Goal: Task Accomplishment & Management: Complete application form

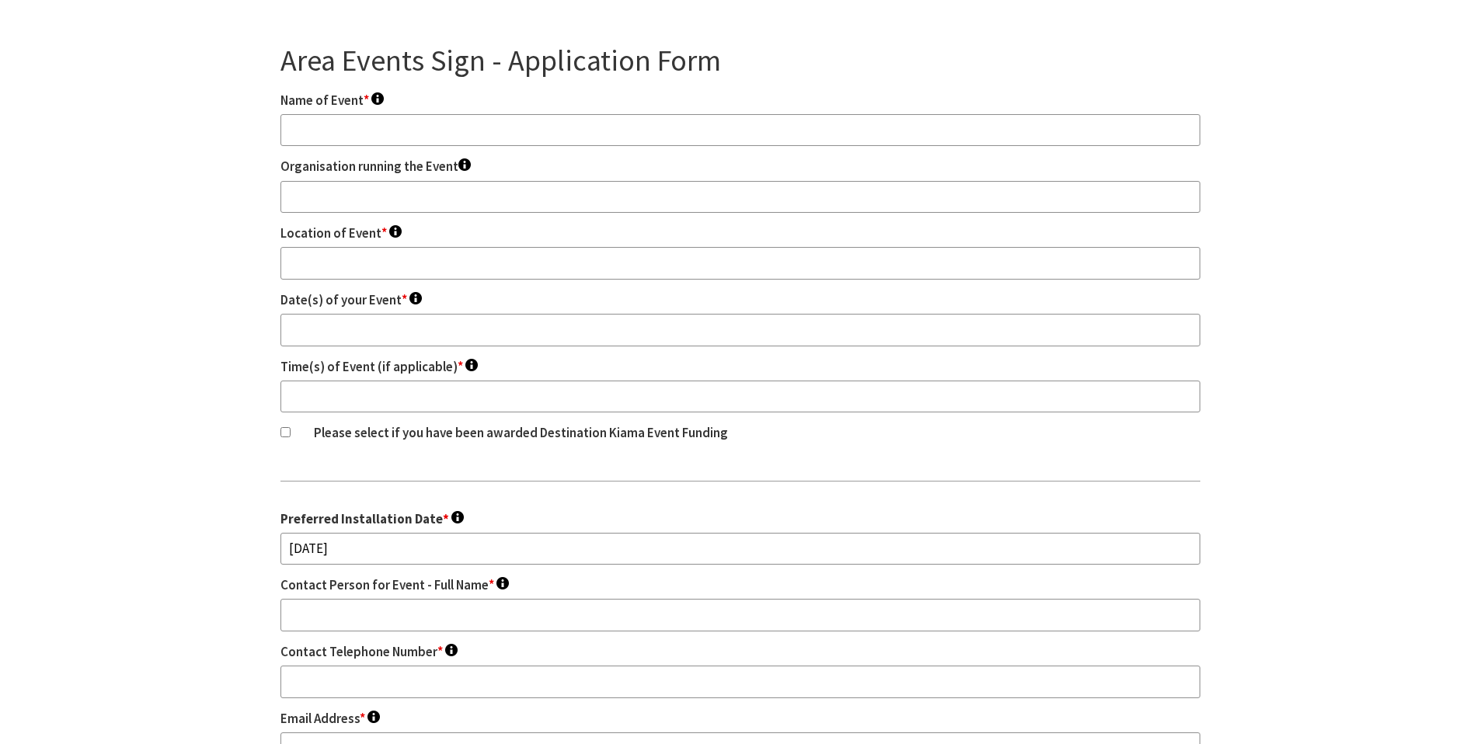
scroll to position [1416, 0]
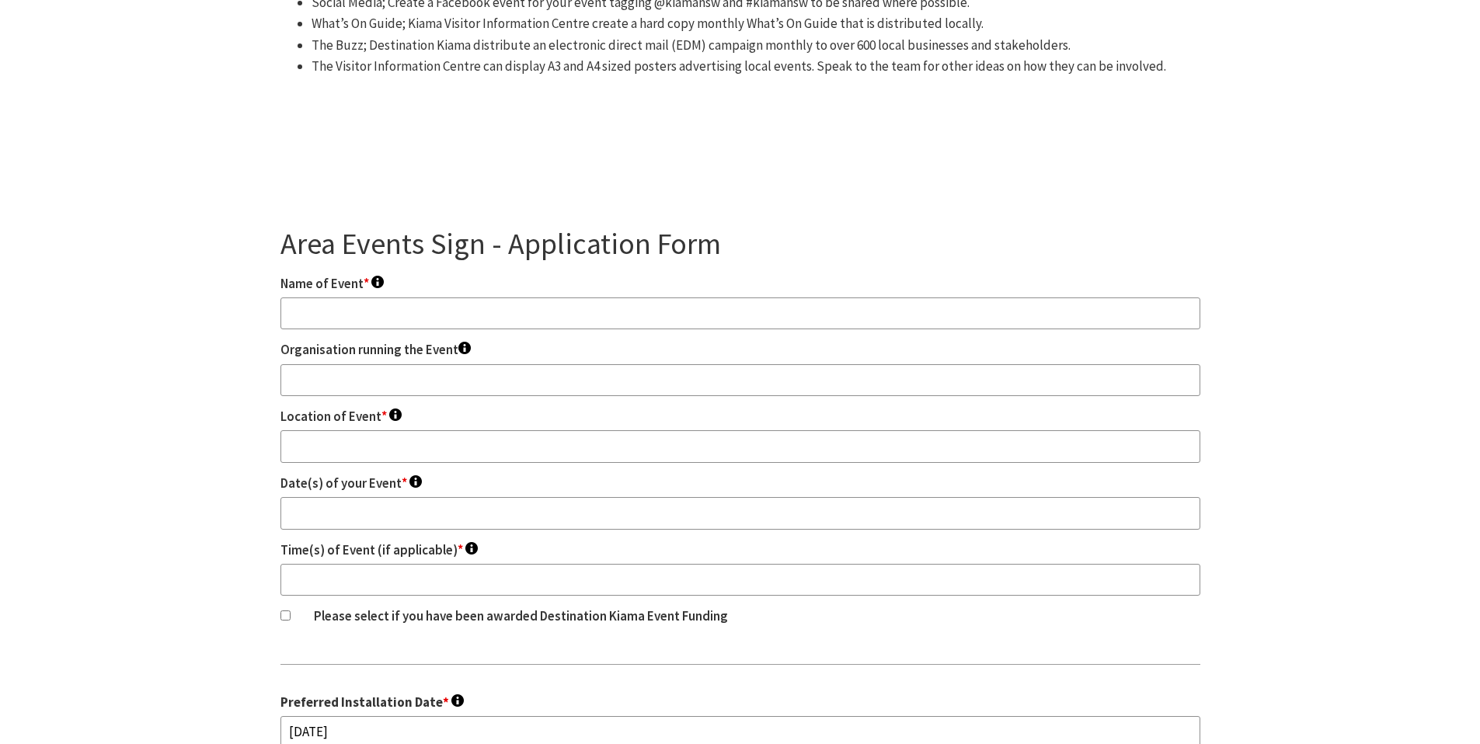
click at [453, 298] on input "Name of Event * To appear on your signs." at bounding box center [740, 314] width 920 height 33
type input "Sydney FC Kiama Football Festival"
click at [357, 364] on input "Organisation running the Event To appear on your signs." at bounding box center [740, 380] width 920 height 33
type input "Sydney Football Club"
click at [296, 430] on input "Location of Event * To appear on your signs." at bounding box center [740, 446] width 920 height 33
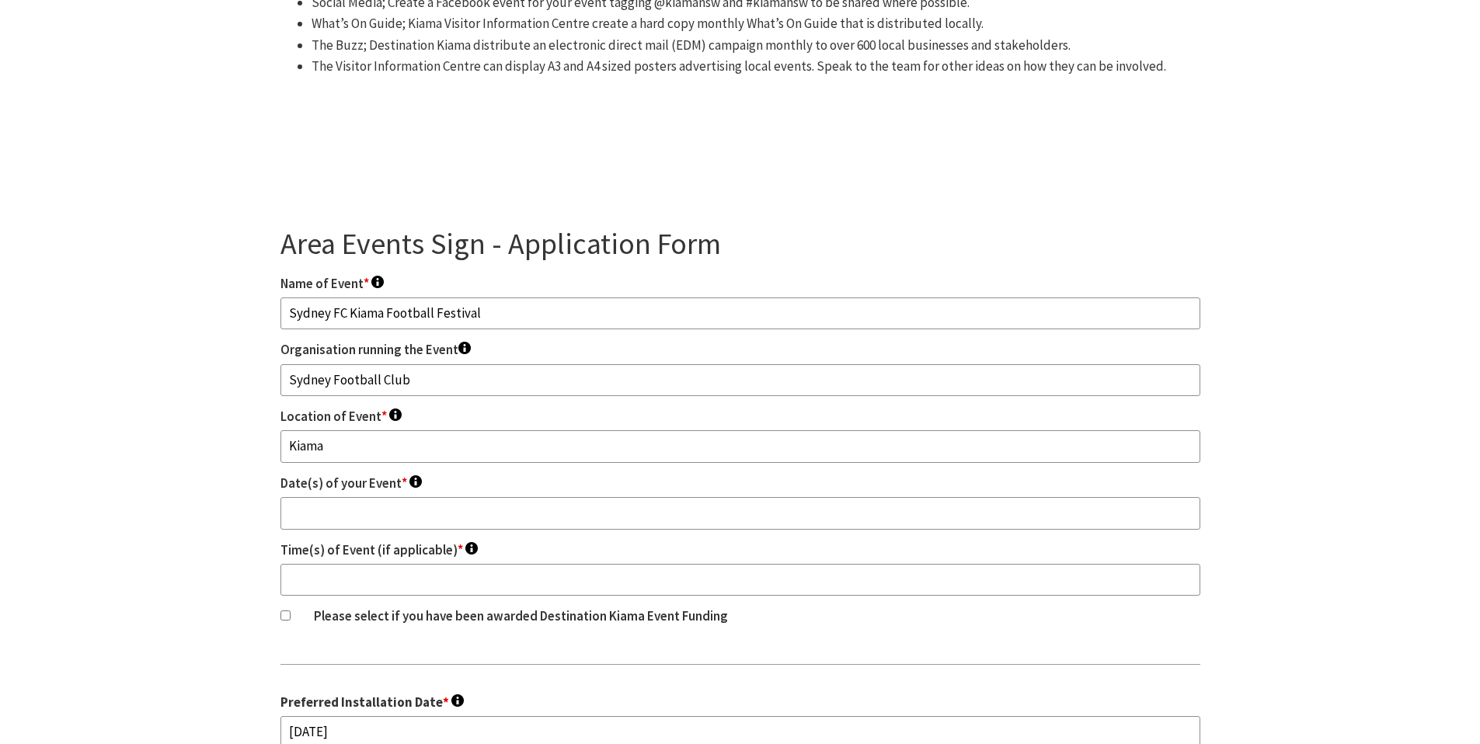
drag, startPoint x: 293, startPoint y: 334, endPoint x: 264, endPoint y: 331, distance: 28.9
paste input "Sports Complex"
type input "[GEOGRAPHIC_DATA]"
click at [434, 497] on input "Date(s) of your Event * To appear on your signs." at bounding box center [740, 513] width 920 height 33
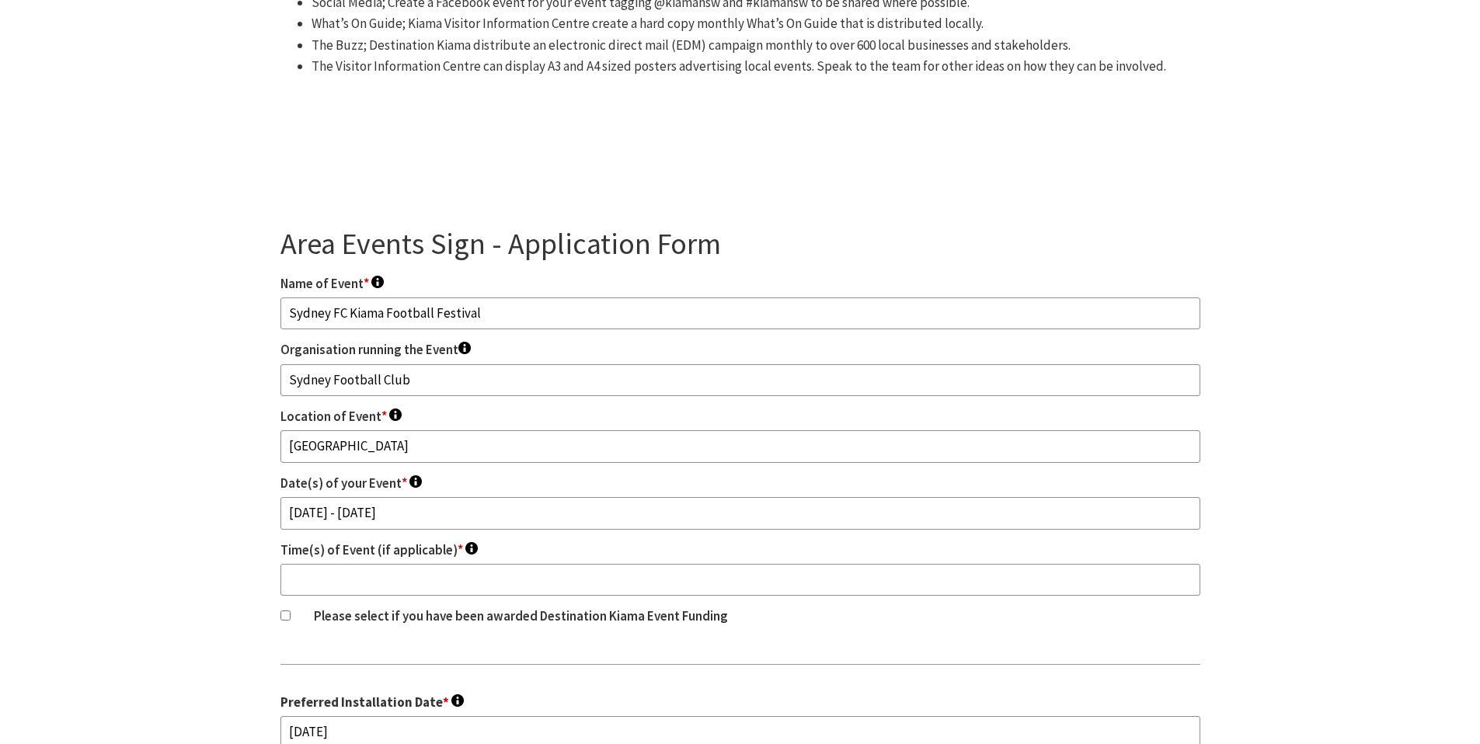
type input "[DATE] - [DATE]"
click at [446, 564] on input "Time(s) of Event (if applicable) * To appear on your signs." at bounding box center [740, 580] width 920 height 33
type input "9am till 5pm (each day)"
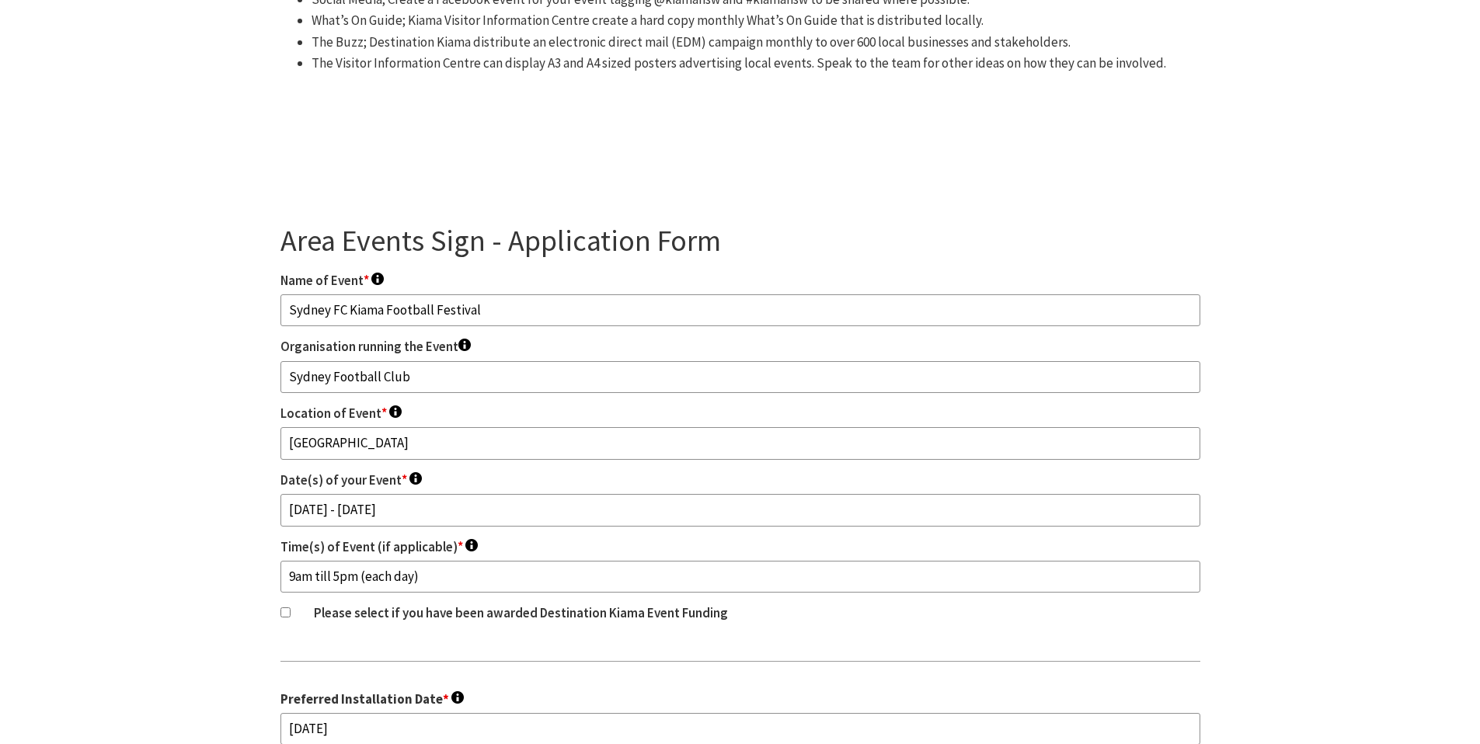
click at [281, 607] on input "Please select if you have been awarded Destination Kiama Event Funding" at bounding box center [285, 612] width 10 height 10
checkbox input "true"
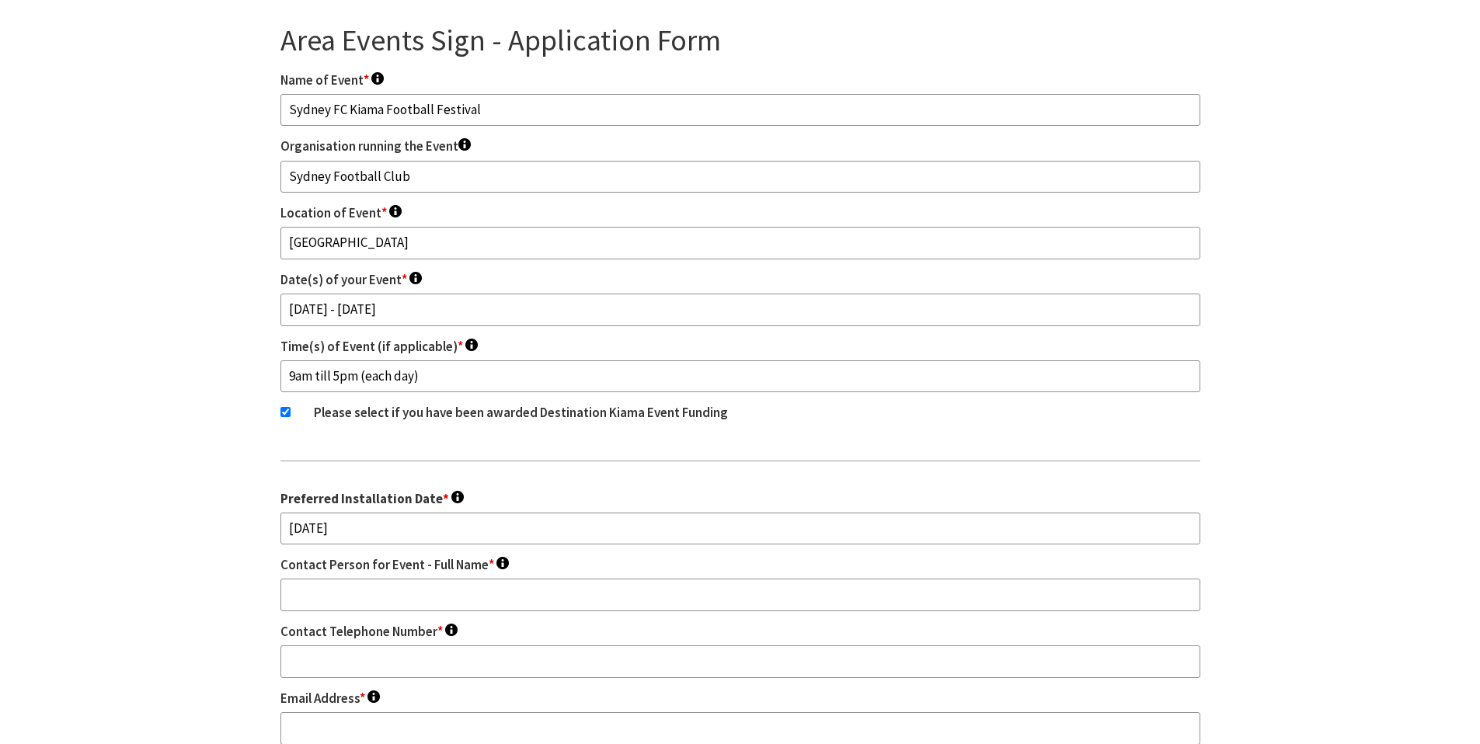
scroll to position [1686, 0]
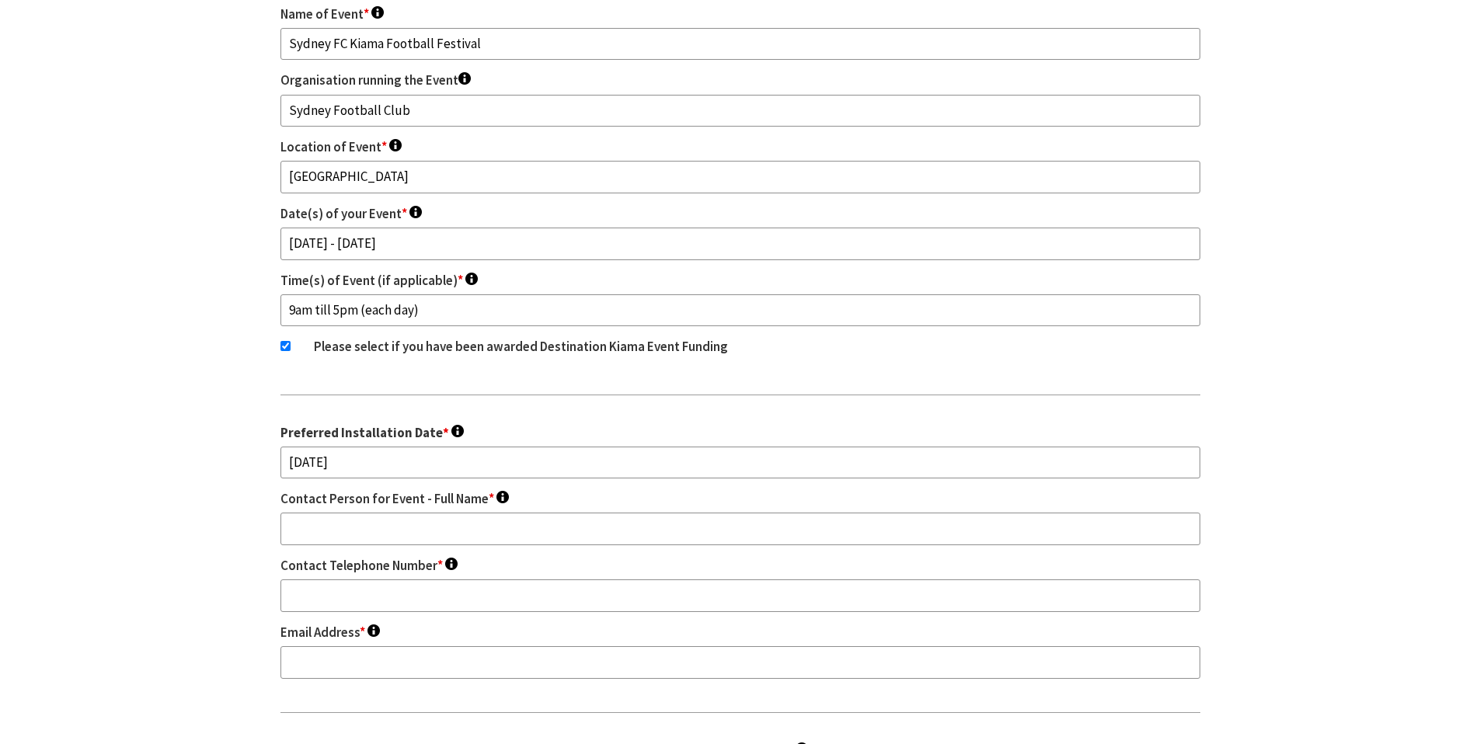
click at [401, 447] on input "[DATE]" at bounding box center [740, 463] width 920 height 33
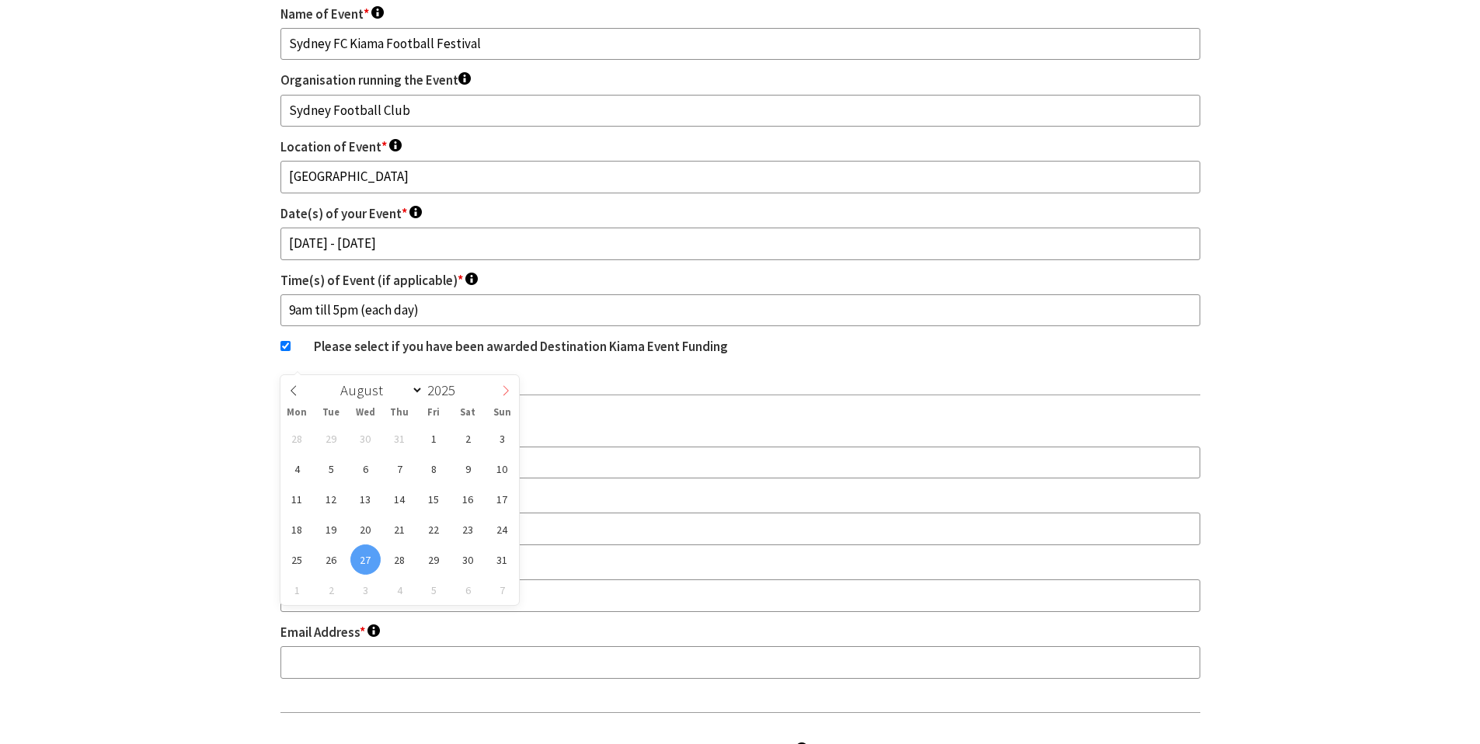
click at [499, 398] on span at bounding box center [506, 388] width 26 height 26
select select "8"
click at [296, 440] on span "1" at bounding box center [297, 438] width 30 height 30
type input "[DATE]"
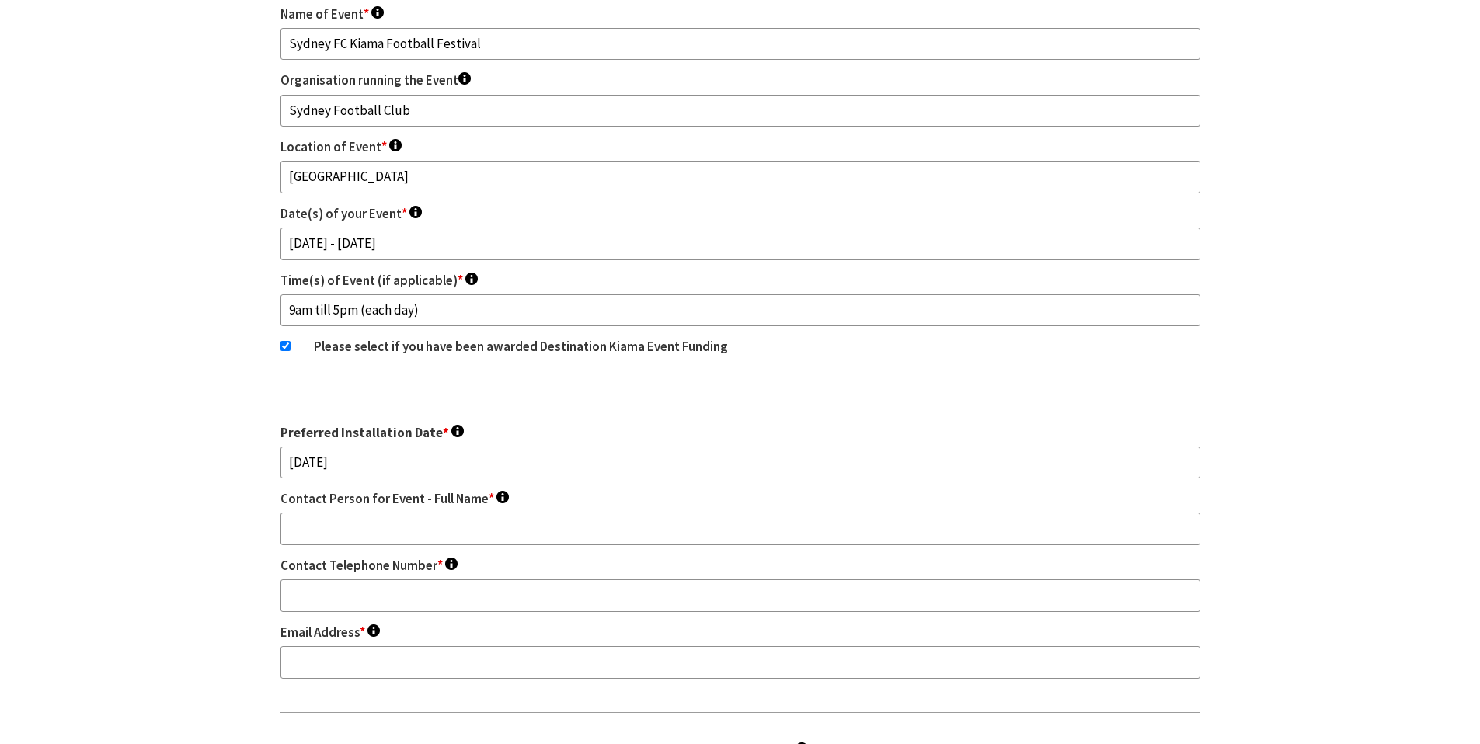
click at [325, 513] on input "Contact Person for Event - Full Name * This will not be publicised." at bounding box center [740, 529] width 920 height 33
drag, startPoint x: 376, startPoint y: 432, endPoint x: 237, endPoint y: 430, distance: 139.1
click at [237, 430] on section "Area Events Sign - Application Form Fields marked with an <span class="ninja-fo…" at bounding box center [740, 569] width 1480 height 1370
paste input "[EMAIL_ADDRESS][DOMAIN_NAME]"
click at [291, 513] on input "[EMAIL_ADDRESS][DOMAIN_NAME]" at bounding box center [740, 529] width 920 height 33
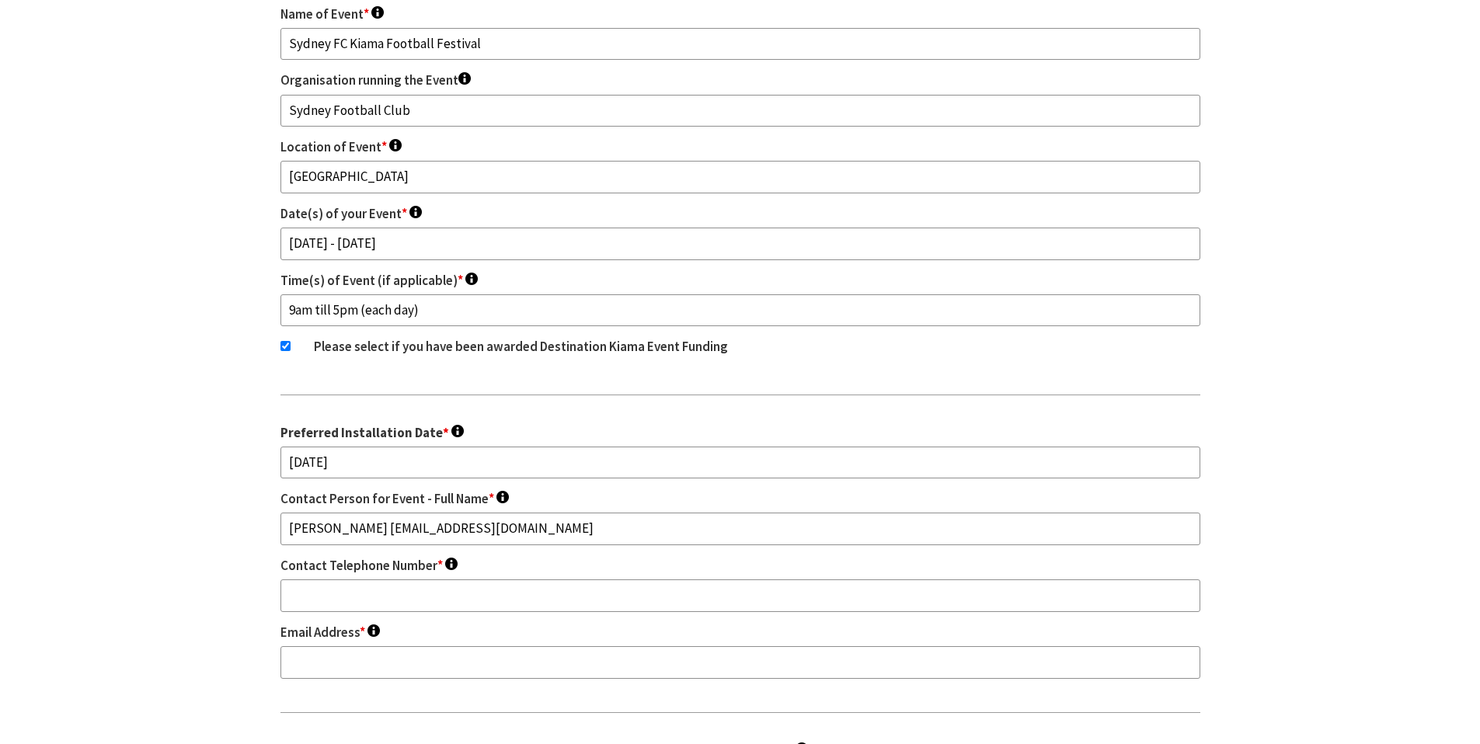
drag, startPoint x: 367, startPoint y: 426, endPoint x: 594, endPoint y: 425, distance: 226.8
click at [594, 513] on input "[PERSON_NAME] [EMAIL_ADDRESS][DOMAIN_NAME]" at bounding box center [740, 529] width 920 height 33
drag, startPoint x: 451, startPoint y: 425, endPoint x: 438, endPoint y: 431, distance: 13.9
click at [442, 454] on nf-fields-wrap "Name of Event * To appear on your signs. Sydney FC Kiama Football Festival Orga…" at bounding box center [740, 603] width 920 height 1198
drag, startPoint x: 367, startPoint y: 426, endPoint x: 602, endPoint y: 424, distance: 234.6
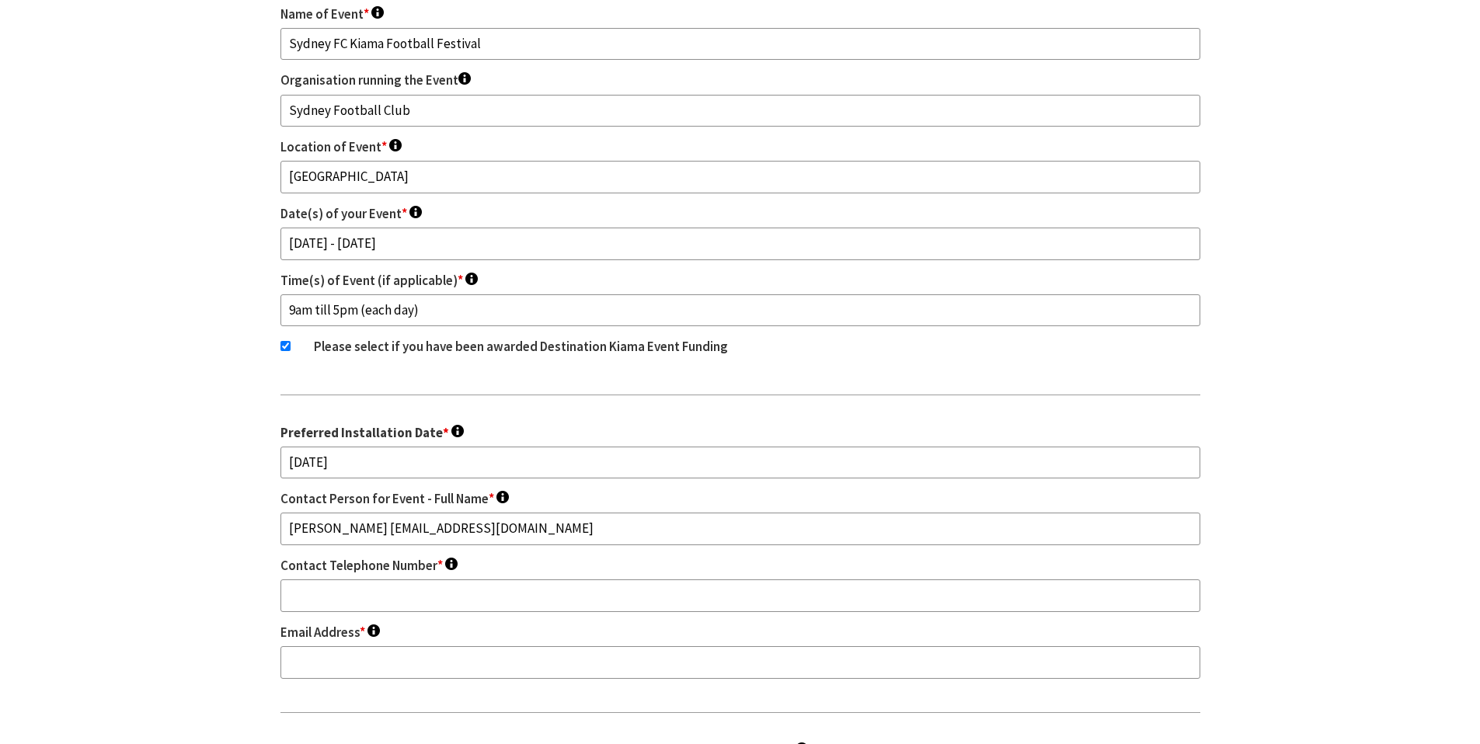
click at [602, 513] on input "[PERSON_NAME] [EMAIL_ADDRESS][DOMAIN_NAME]" at bounding box center [740, 529] width 920 height 33
type input "[PERSON_NAME] [EMAIL_ADDRESS][DOMAIN_NAME]"
click at [429, 646] on input "Email Address * This will not be publicised." at bounding box center [740, 662] width 920 height 33
paste input "[EMAIL_ADDRESS][DOMAIN_NAME]"
type input "[EMAIL_ADDRESS][DOMAIN_NAME]"
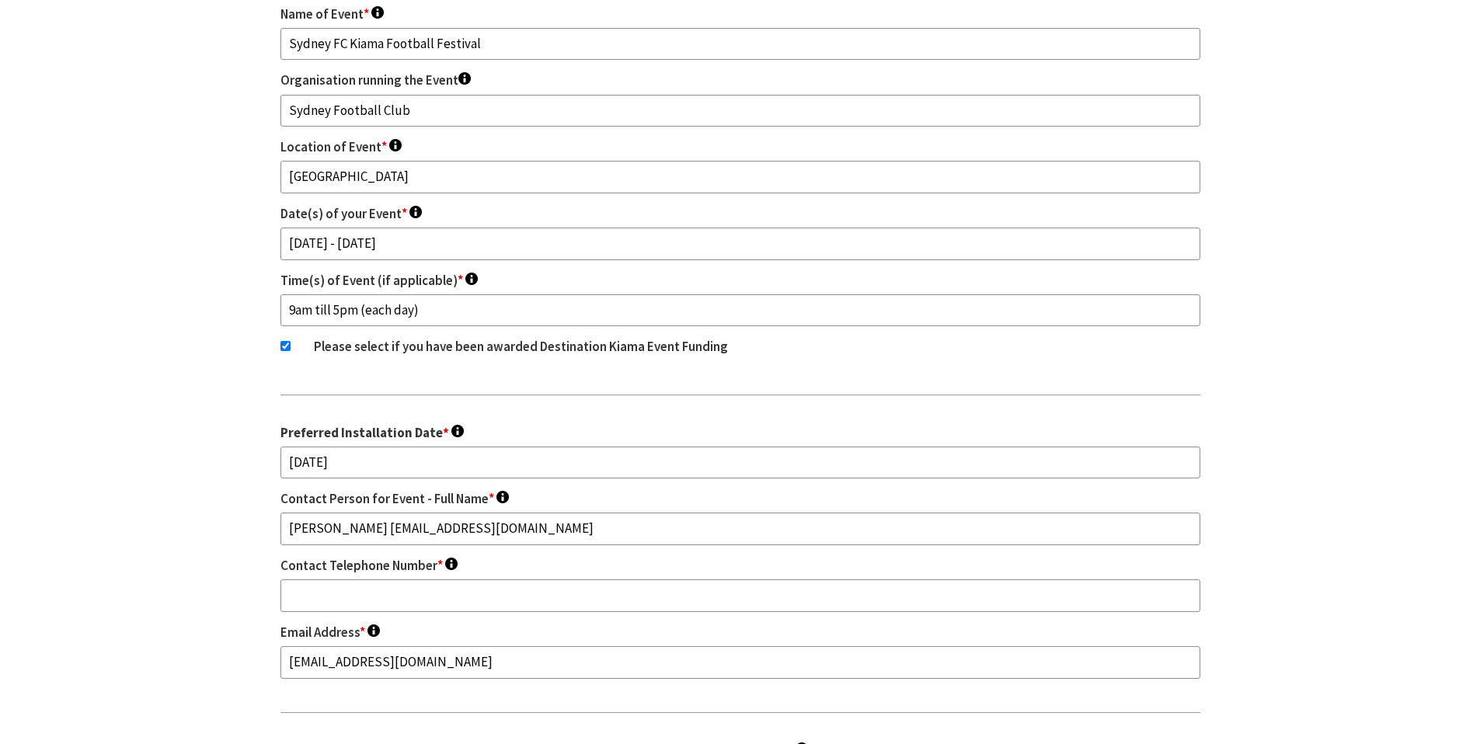
drag, startPoint x: 381, startPoint y: 419, endPoint x: 587, endPoint y: 421, distance: 206.6
click at [587, 513] on input "[PERSON_NAME] [EMAIL_ADDRESS][DOMAIN_NAME]" at bounding box center [740, 529] width 920 height 33
type input "[PERSON_NAME]"
click at [451, 580] on input "Contact Telephone Number * This will not be publicised." at bounding box center [740, 596] width 920 height 33
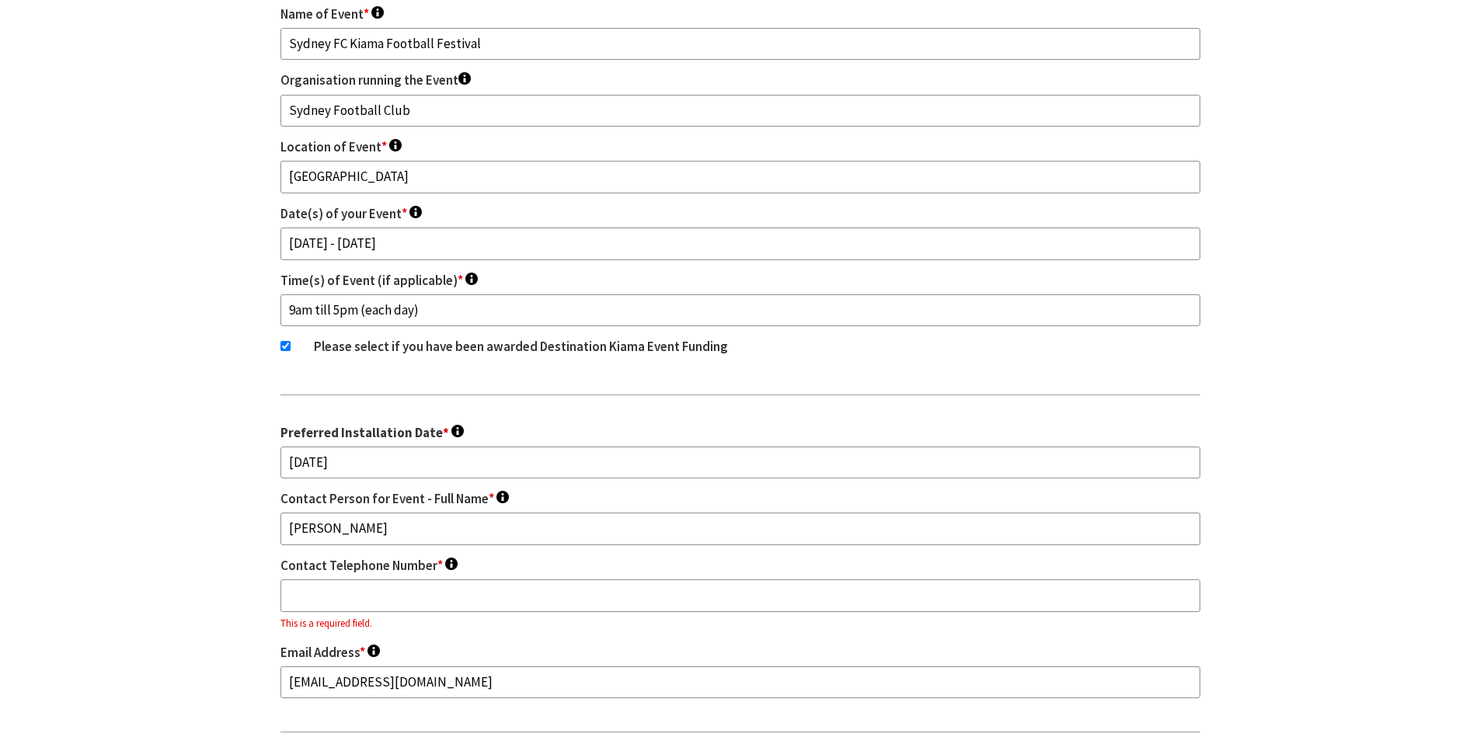
paste input "[PHONE_NUMBER]"
type input "[PHONE_NUMBER]"
click at [231, 473] on section "Area Events Sign - Application Form Fields marked with an <span class="ninja-fo…" at bounding box center [740, 569] width 1480 height 1370
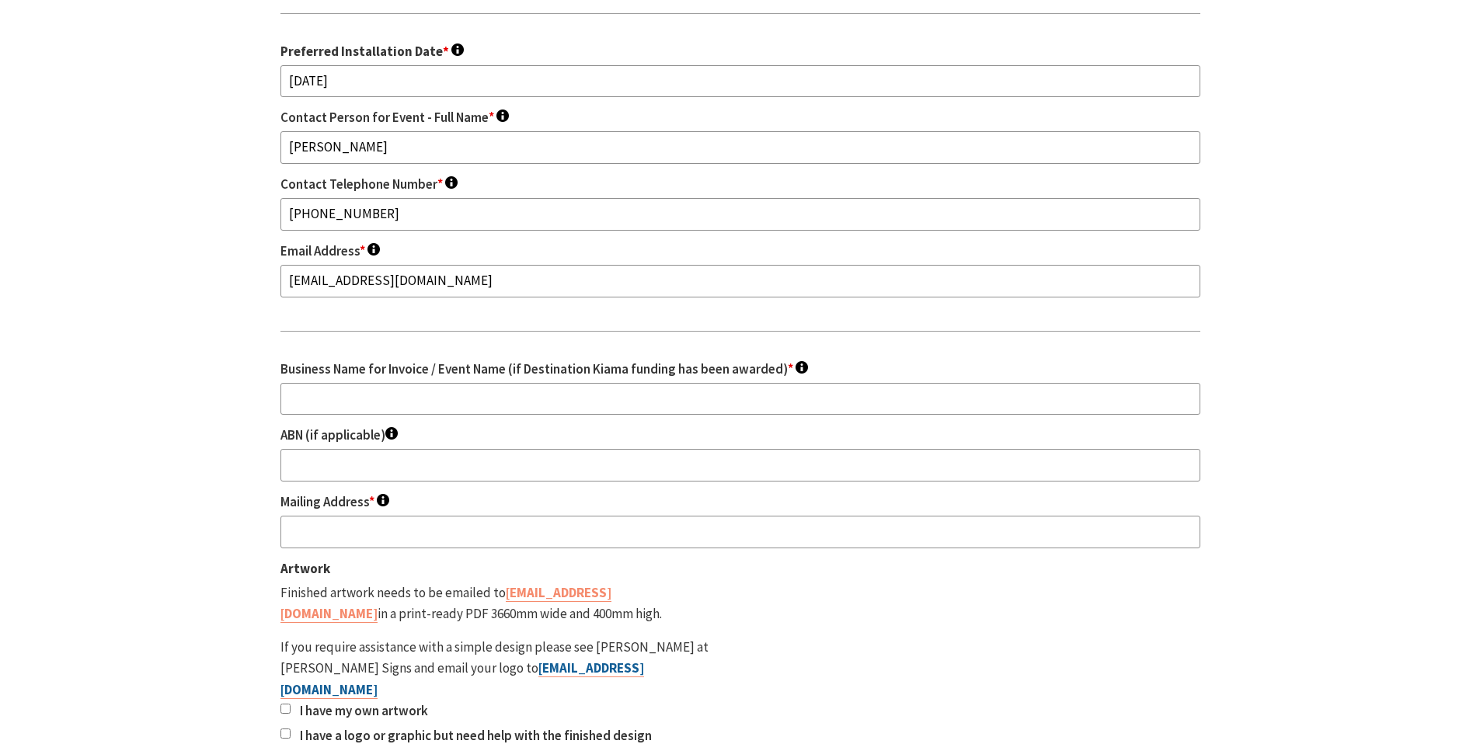
scroll to position [2028, 0]
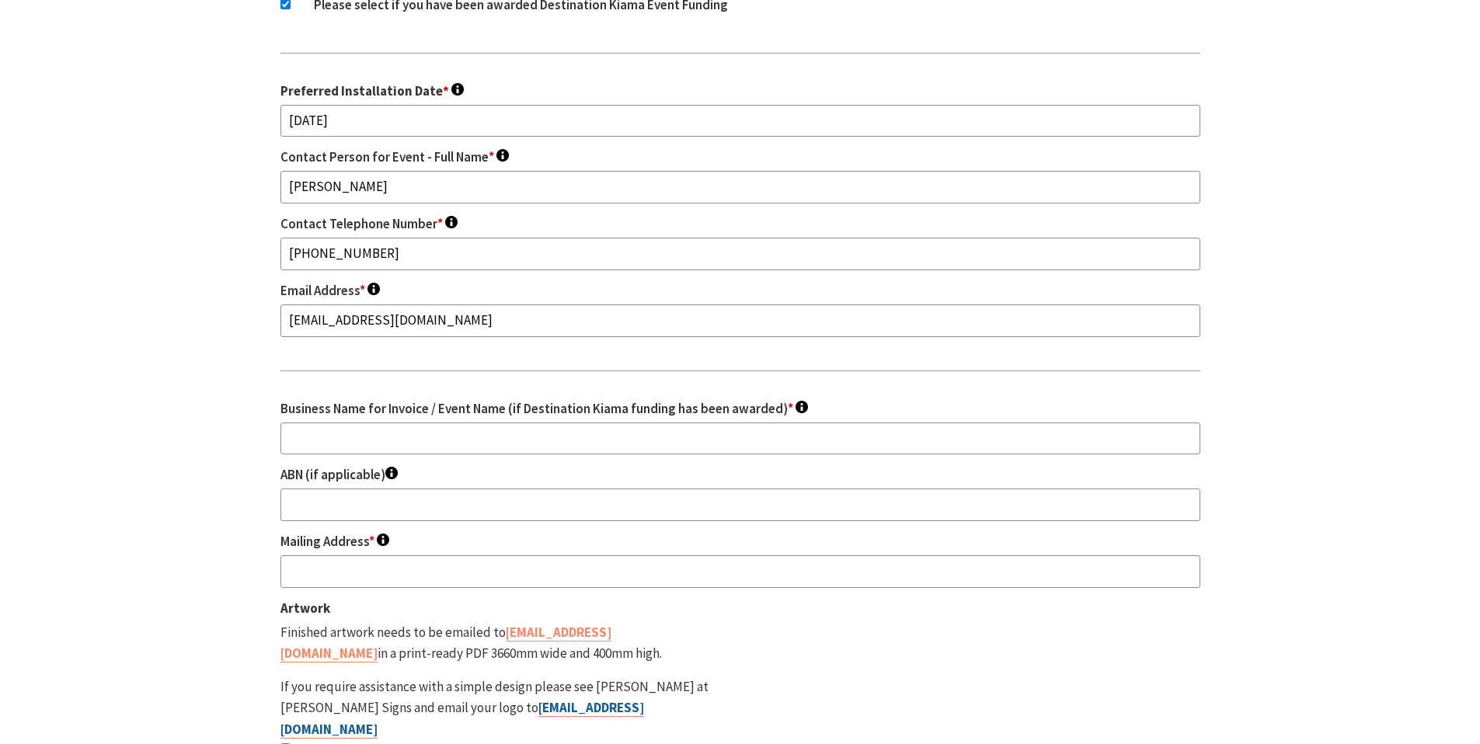
click at [454, 423] on input "Business Name for Invoice / Event Name (if Destination Kiama funding has been a…" at bounding box center [740, 439] width 920 height 33
type input "Sydney Football Club"
click at [420, 465] on div "ABN (if applicable) This will not be publicised." at bounding box center [740, 493] width 920 height 57
click at [423, 489] on input "ABN (if applicable) This will not be publicised." at bounding box center [740, 505] width 920 height 33
paste input "ABN 41 110 877 668"
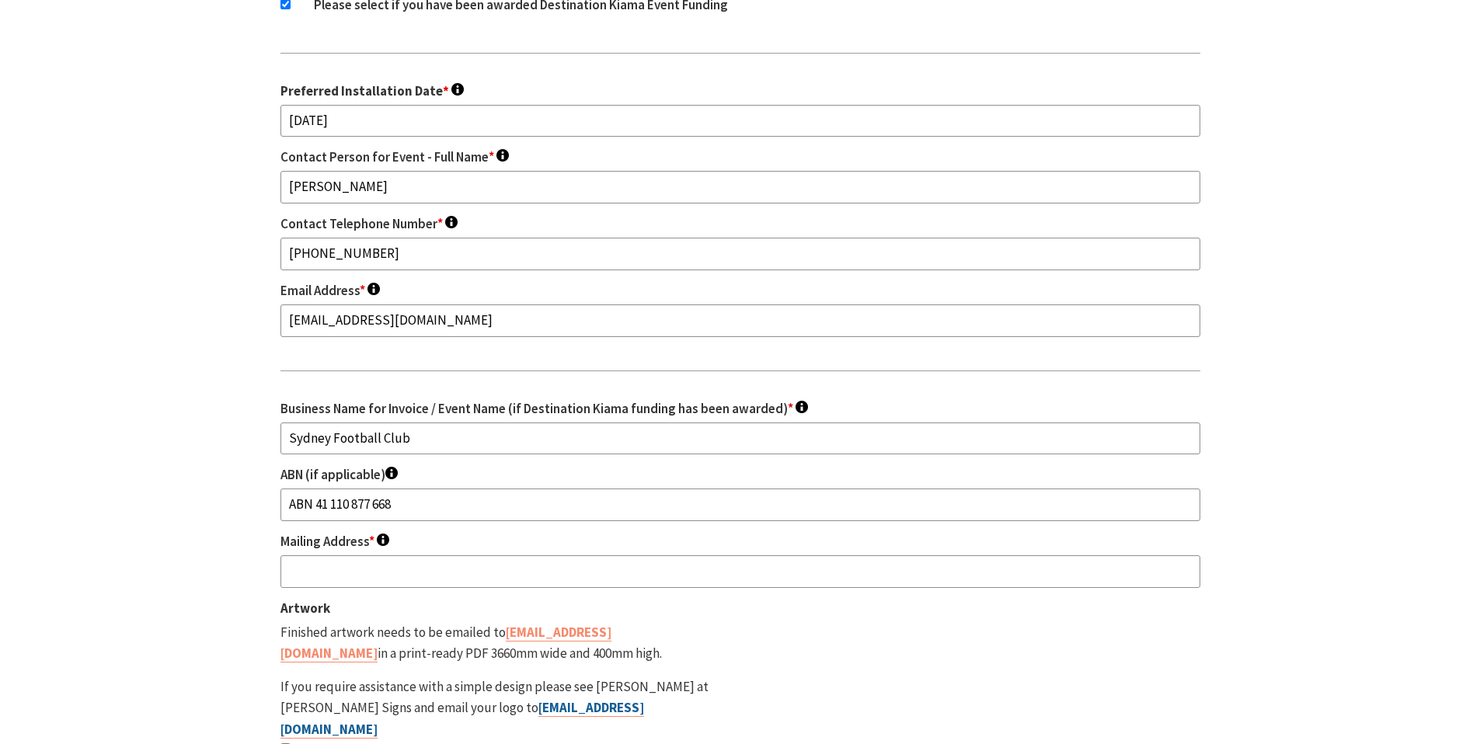
type input "ABN 41 110 877 668"
click at [403, 555] on input "Mailing Address * This will not be publicised." at bounding box center [740, 571] width 920 height 33
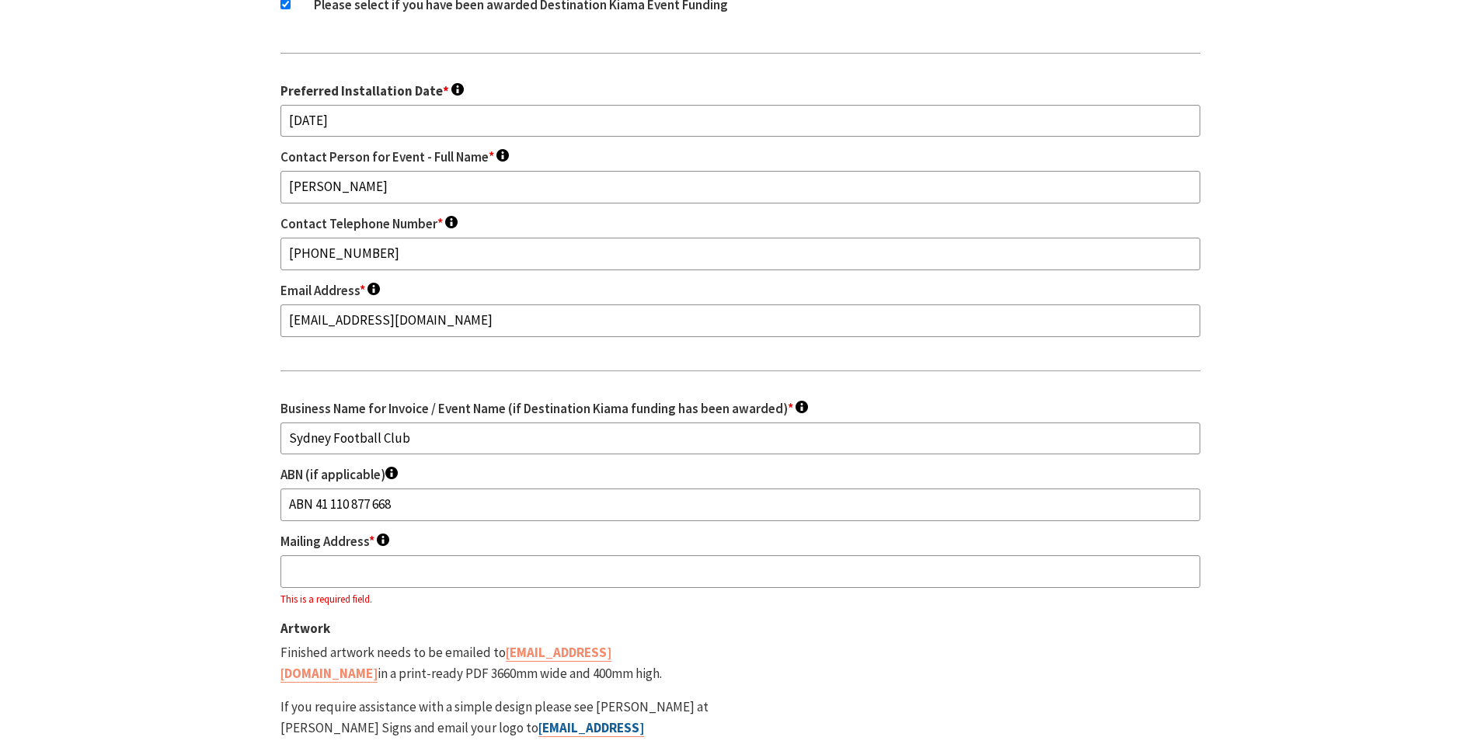
paste input "[STREET_ADDRESS][PERSON_NAME]"
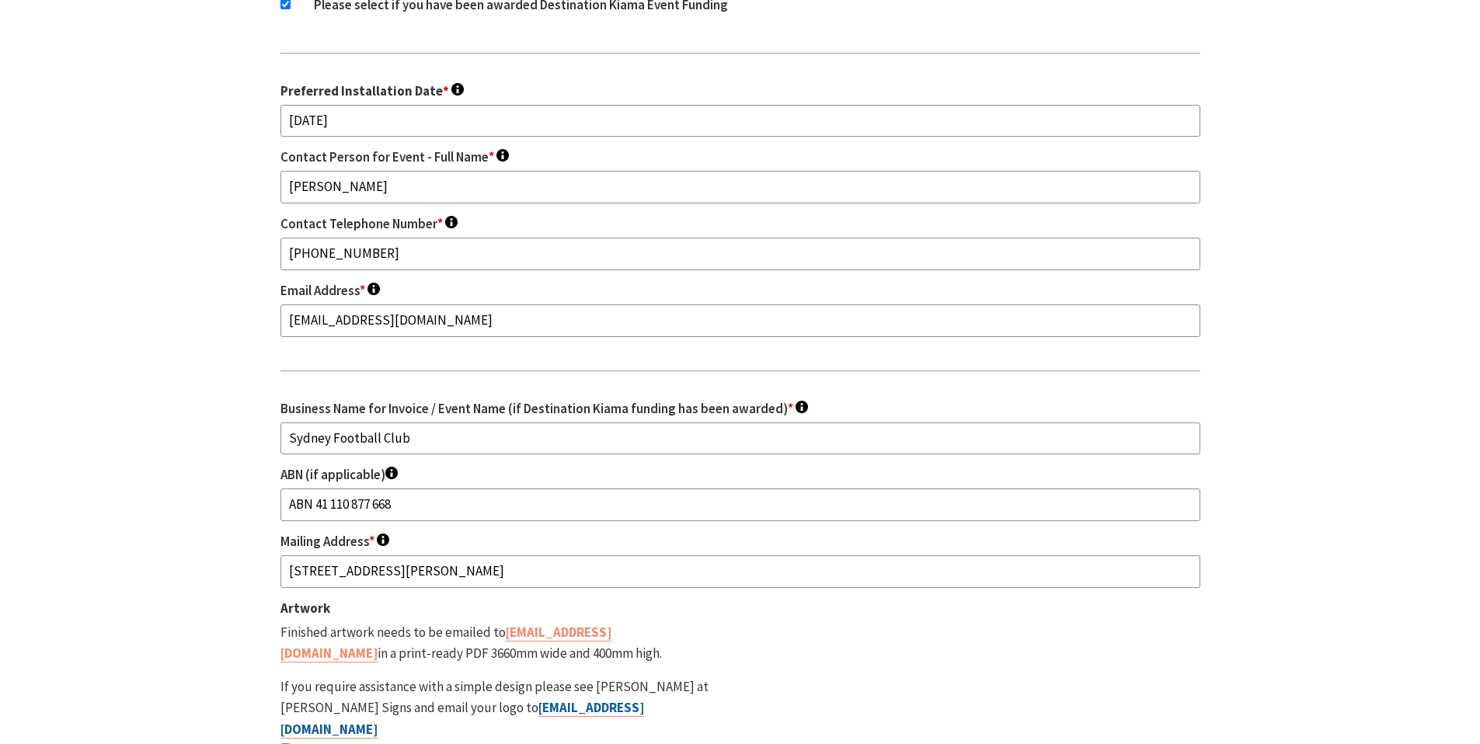
type input "[STREET_ADDRESS][PERSON_NAME]"
click at [903, 538] on div "Name of Event * To appear on your signs. Sydney FC Kiama Football Festival Orga…" at bounding box center [740, 261] width 920 height 1198
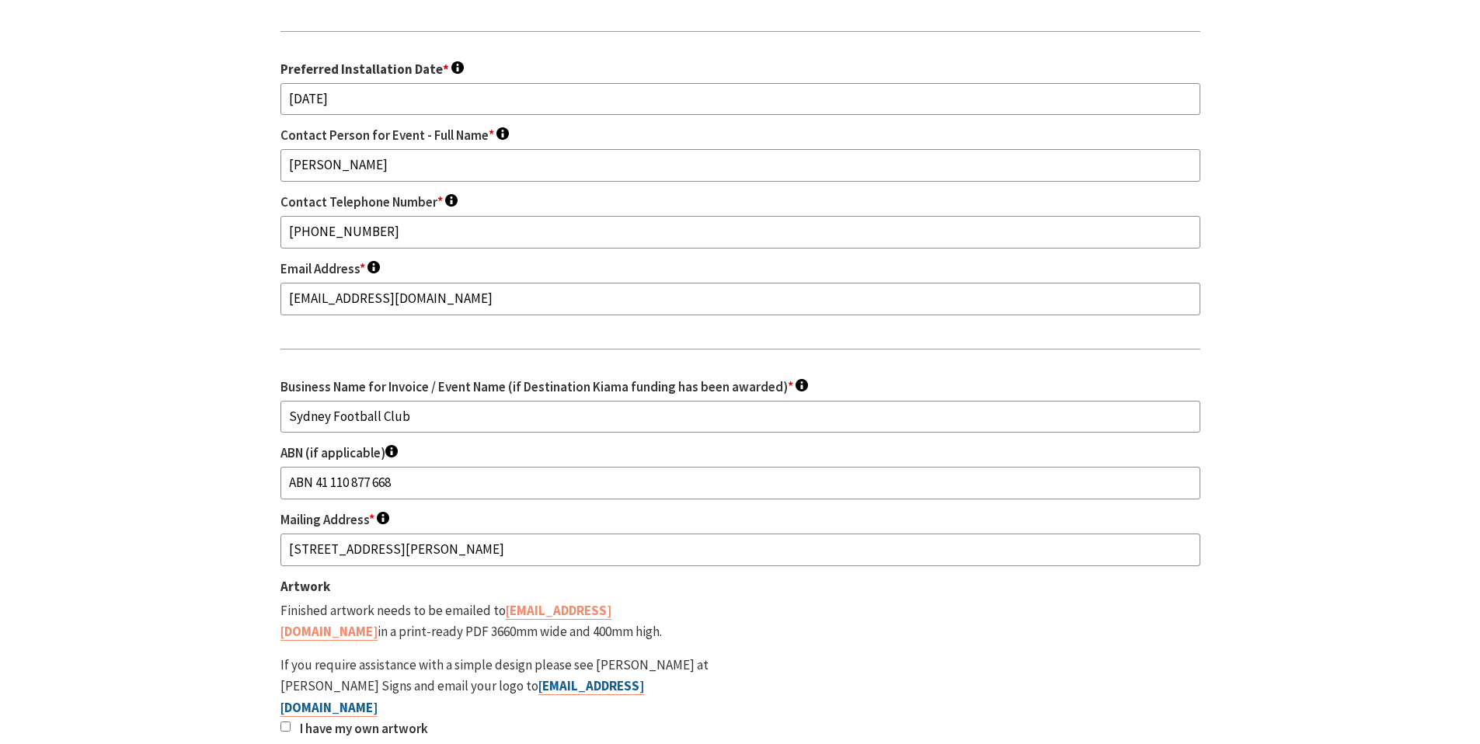
scroll to position [2091, 0]
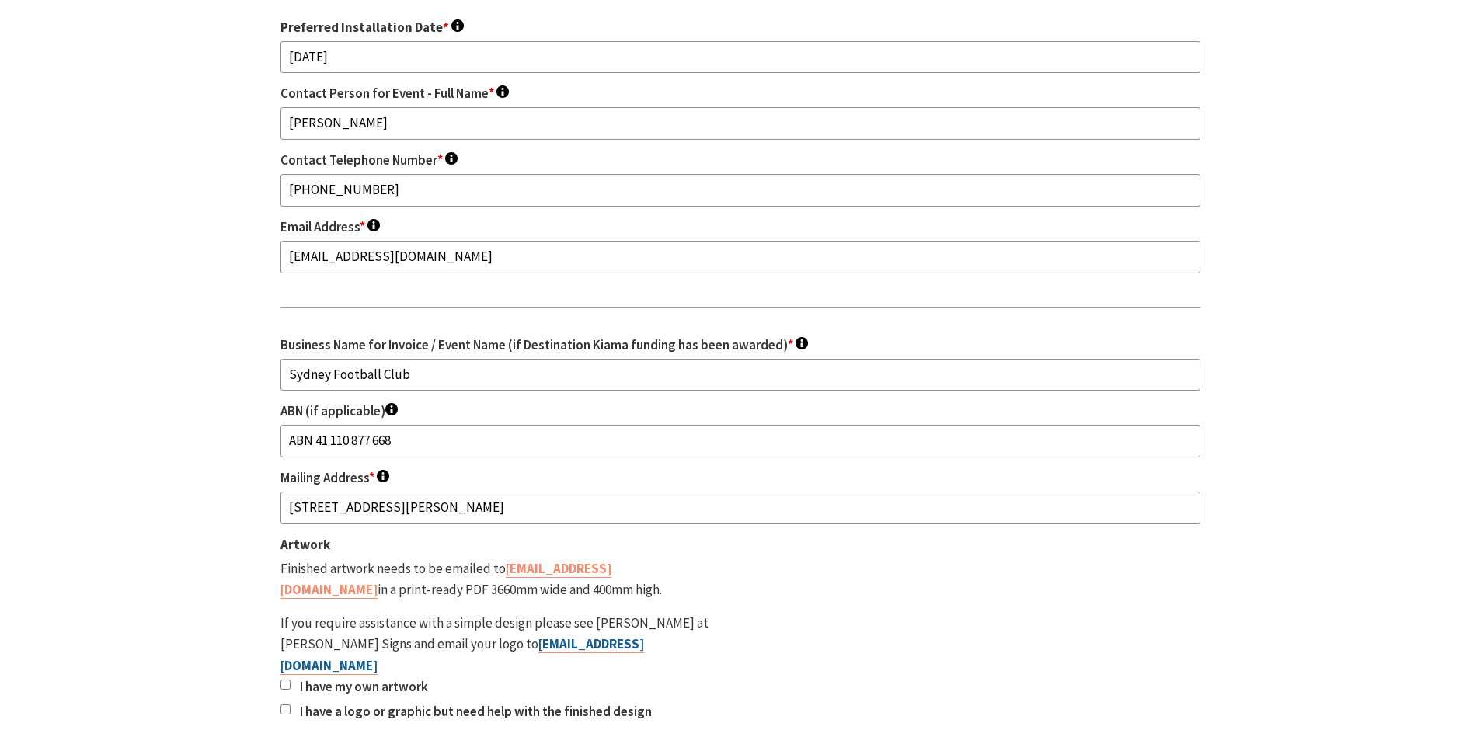
drag, startPoint x: 535, startPoint y: 489, endPoint x: 369, endPoint y: 484, distance: 166.3
click at [369, 559] on p "Finished artwork needs to be emailed to [EMAIL_ADDRESS][DOMAIN_NAME] in a print…" at bounding box center [494, 580] width 429 height 42
copy p "3660mm wide and 400mm high."
click at [173, 490] on section "Area Events Sign - Application Form Fields marked with an <span class="ninja-fo…" at bounding box center [740, 164] width 1480 height 1370
drag, startPoint x: 402, startPoint y: 486, endPoint x: 560, endPoint y: 485, distance: 158.5
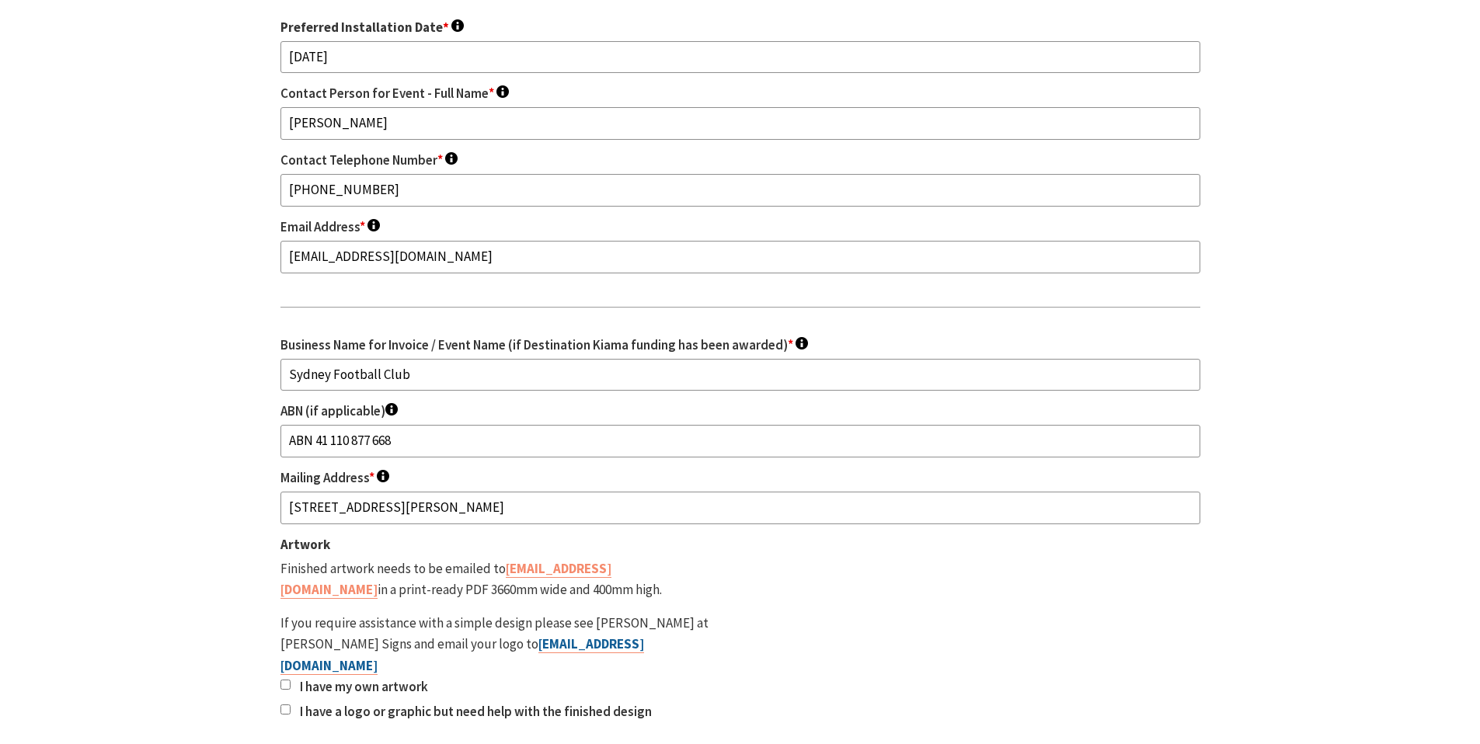
click at [560, 559] on p "Finished artwork needs to be emailed to [EMAIL_ADDRESS][DOMAIN_NAME] in a print…" at bounding box center [494, 580] width 429 height 42
drag, startPoint x: 540, startPoint y: 485, endPoint x: 371, endPoint y: 486, distance: 168.6
click at [371, 559] on p "Finished artwork needs to be emailed to [EMAIL_ADDRESS][DOMAIN_NAME] in a print…" at bounding box center [494, 580] width 429 height 42
copy p "3660mm wide and 400mm high"
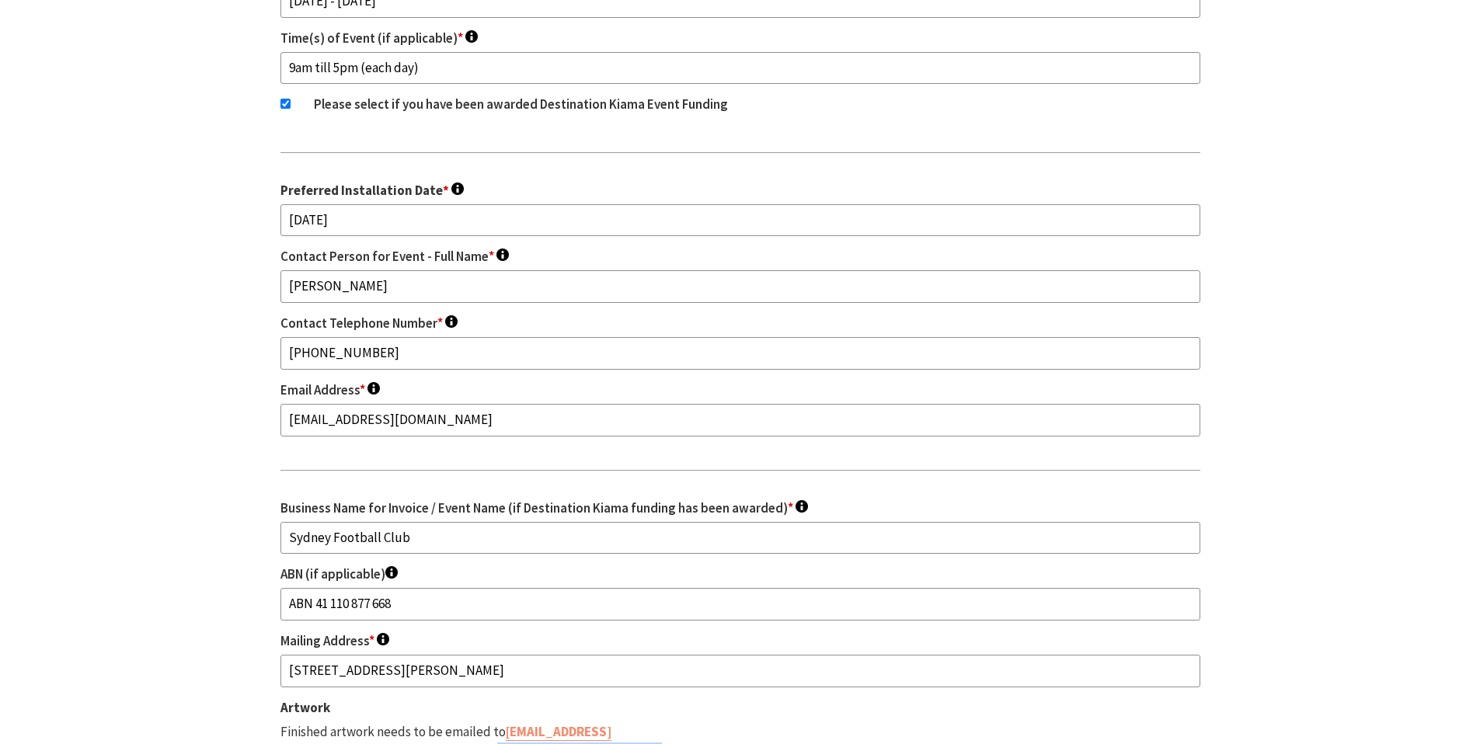
scroll to position [2080, 0]
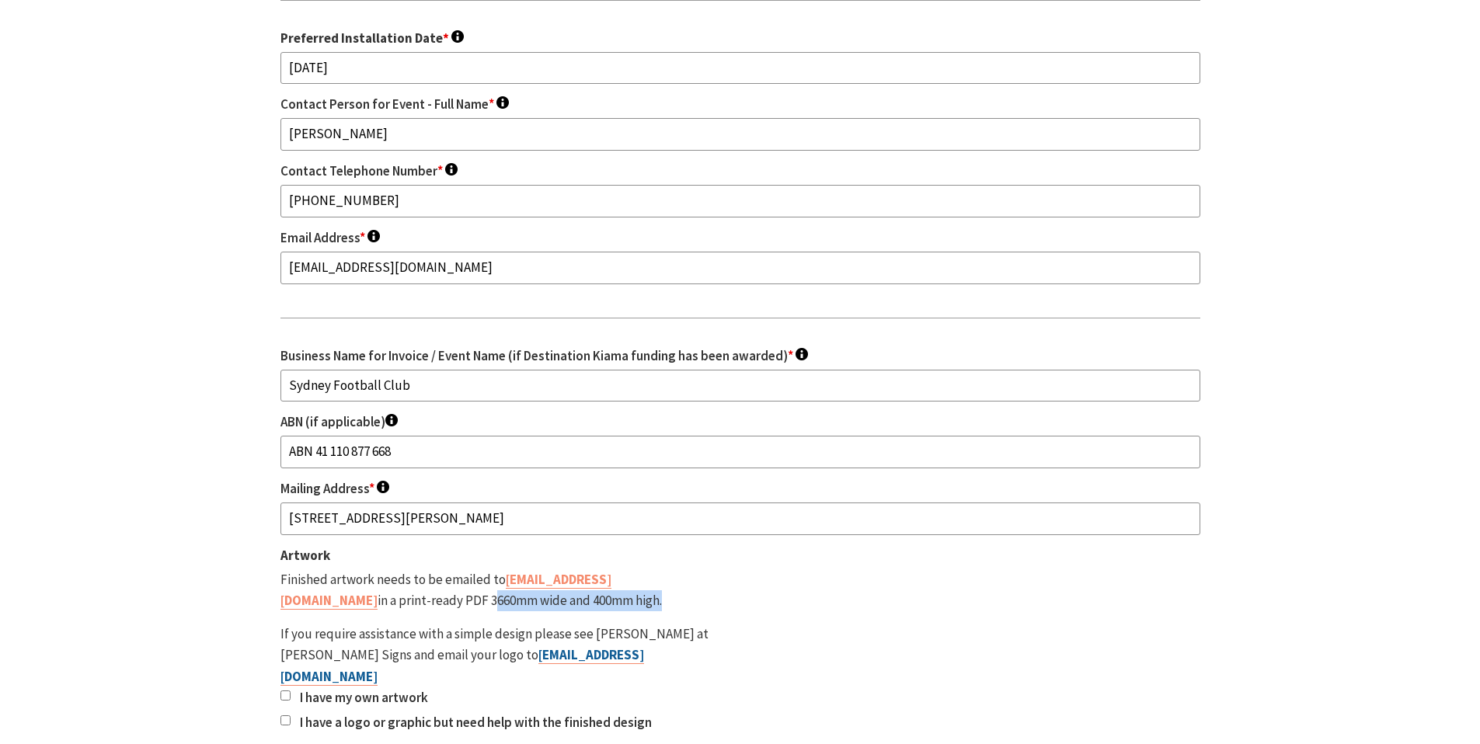
click at [289, 691] on input "I have my own artwork" at bounding box center [285, 696] width 10 height 10
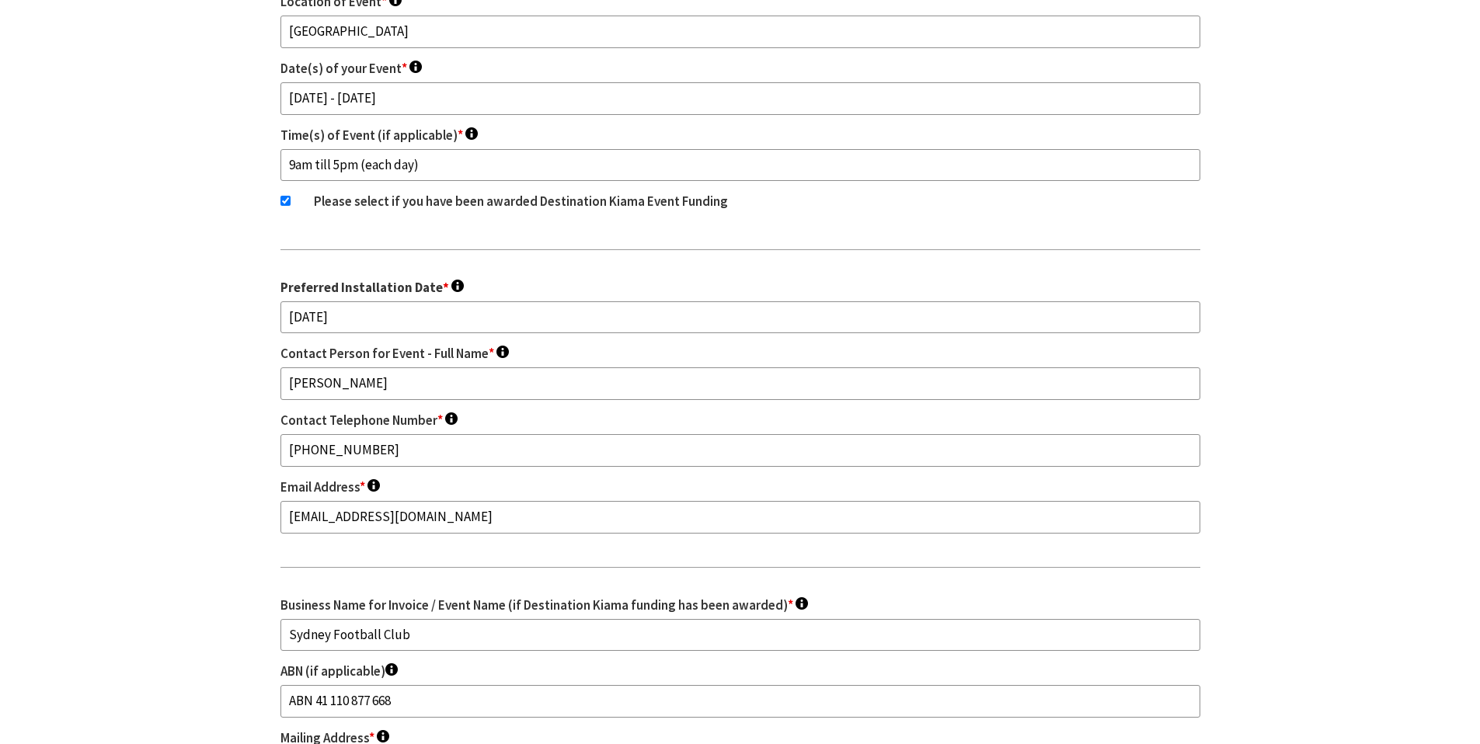
scroll to position [2119, 0]
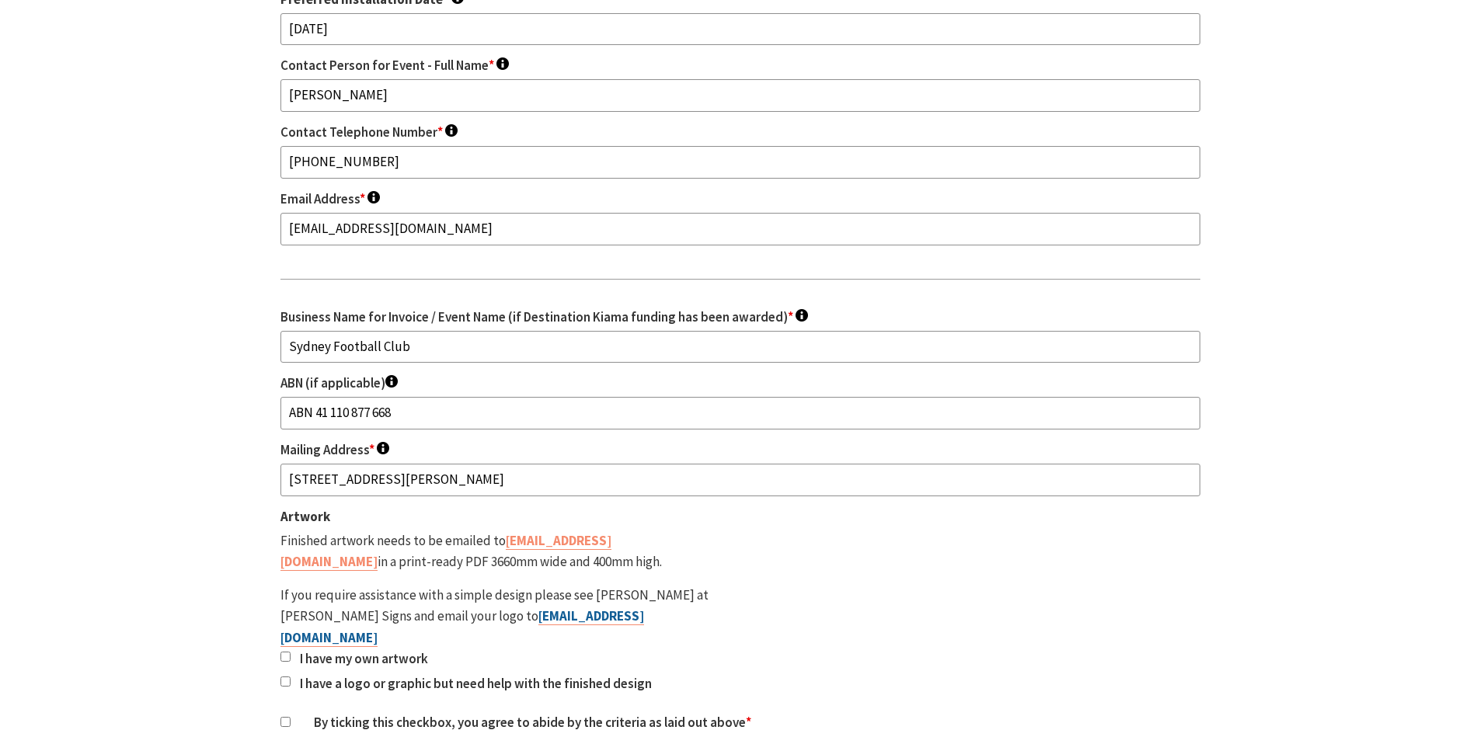
click at [580, 531] on div "Finished artwork needs to be emailed to [EMAIL_ADDRESS][DOMAIN_NAME] in a print…" at bounding box center [494, 590] width 429 height 118
drag, startPoint x: 517, startPoint y: 455, endPoint x: 366, endPoint y: 457, distance: 150.7
click at [367, 531] on p "Finished artwork needs to be emailed to [EMAIL_ADDRESS][DOMAIN_NAME] in a print…" at bounding box center [494, 552] width 429 height 42
copy p "3660mm wide and 400mm"
click at [785, 489] on div "Name of Event * To appear on your signs. Sydney FC Kiama Football Festival Orga…" at bounding box center [740, 169] width 920 height 1198
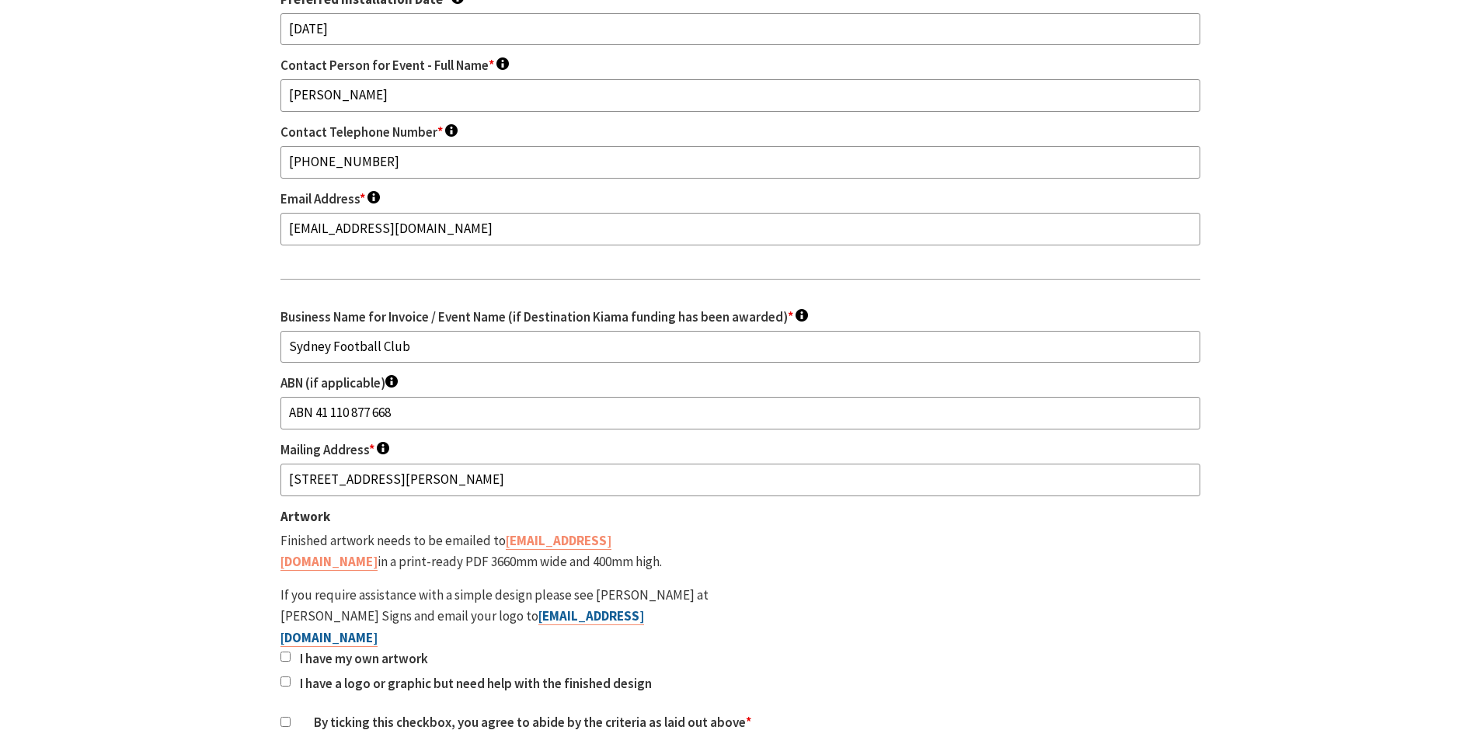
click at [291, 649] on li "I have my own artwork" at bounding box center [494, 659] width 429 height 21
click at [285, 652] on input "I have my own artwork" at bounding box center [285, 657] width 10 height 10
checkbox input "true"
drag, startPoint x: 286, startPoint y: 597, endPoint x: 349, endPoint y: 584, distance: 64.3
click at [286, 717] on input "By ticking this checkbox, you agree to abide by the criteria as laid out above *" at bounding box center [285, 722] width 10 height 10
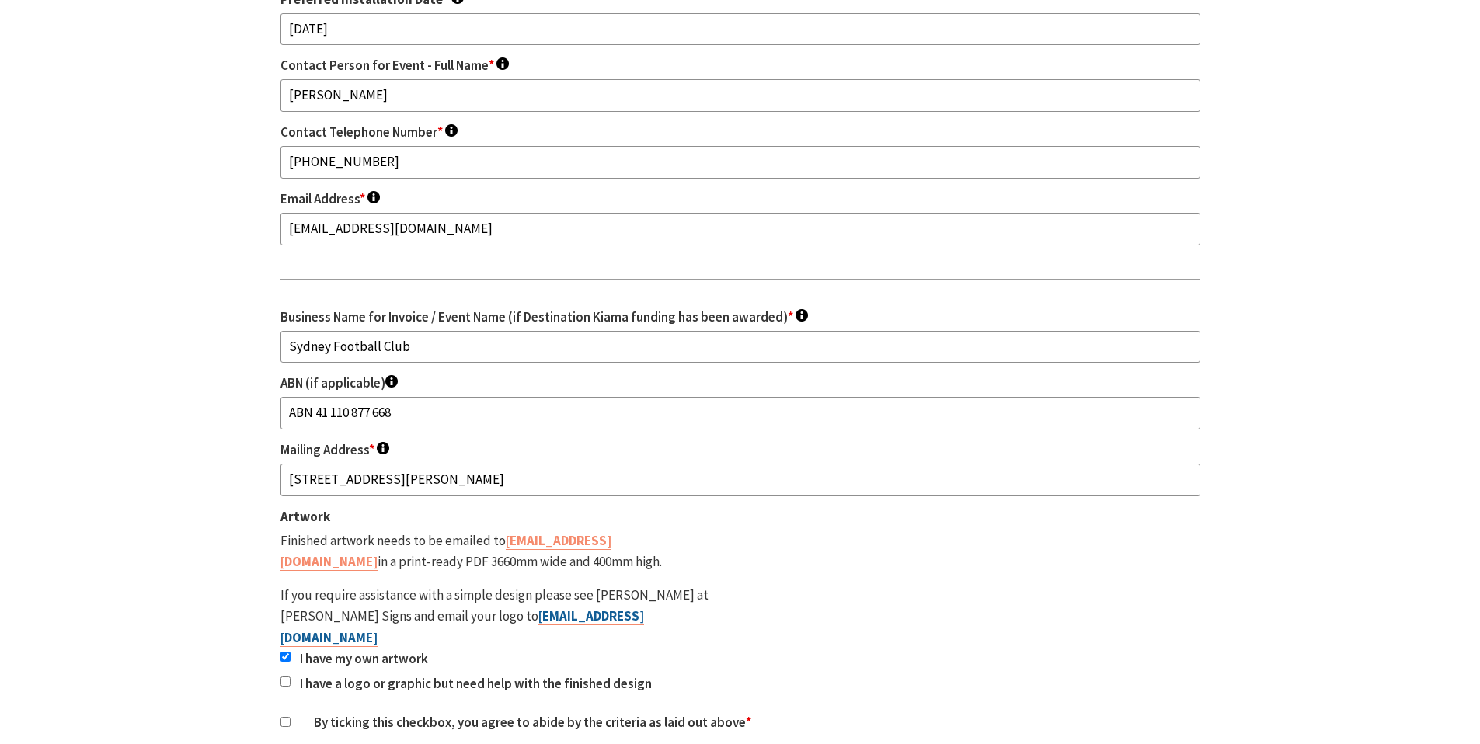
checkbox input "true"
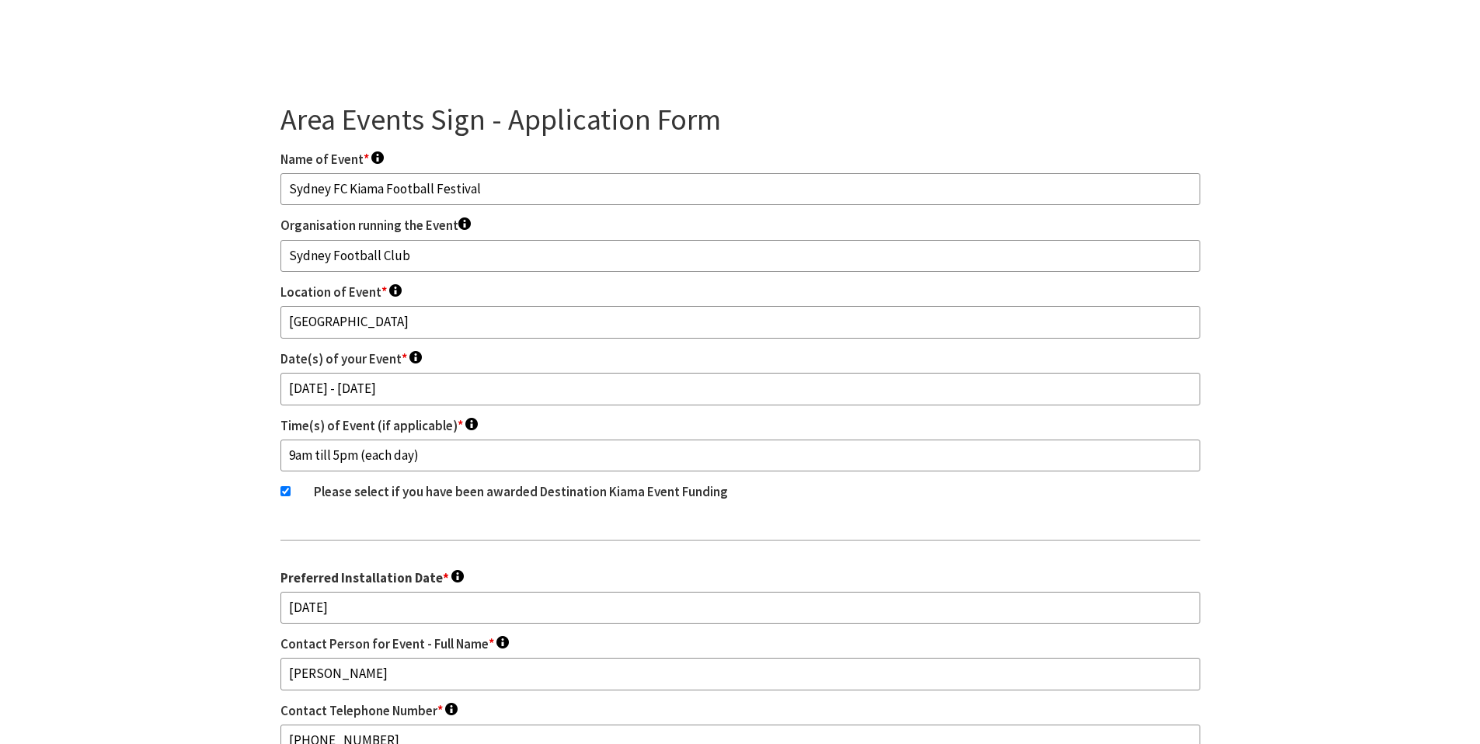
scroll to position [1581, 0]
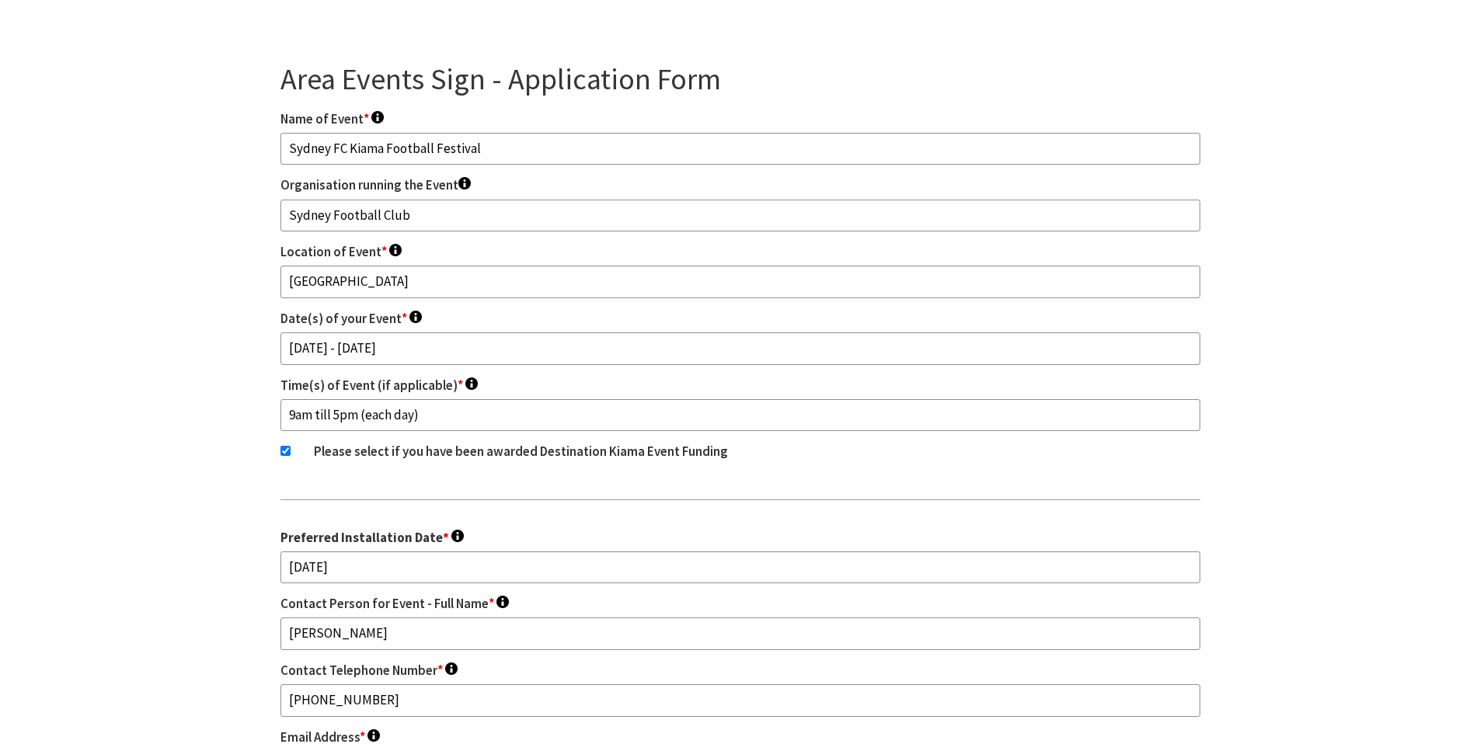
click at [337, 399] on input "9am till 5pm (each day)" at bounding box center [740, 415] width 920 height 33
click at [349, 476] on div at bounding box center [740, 499] width 920 height 47
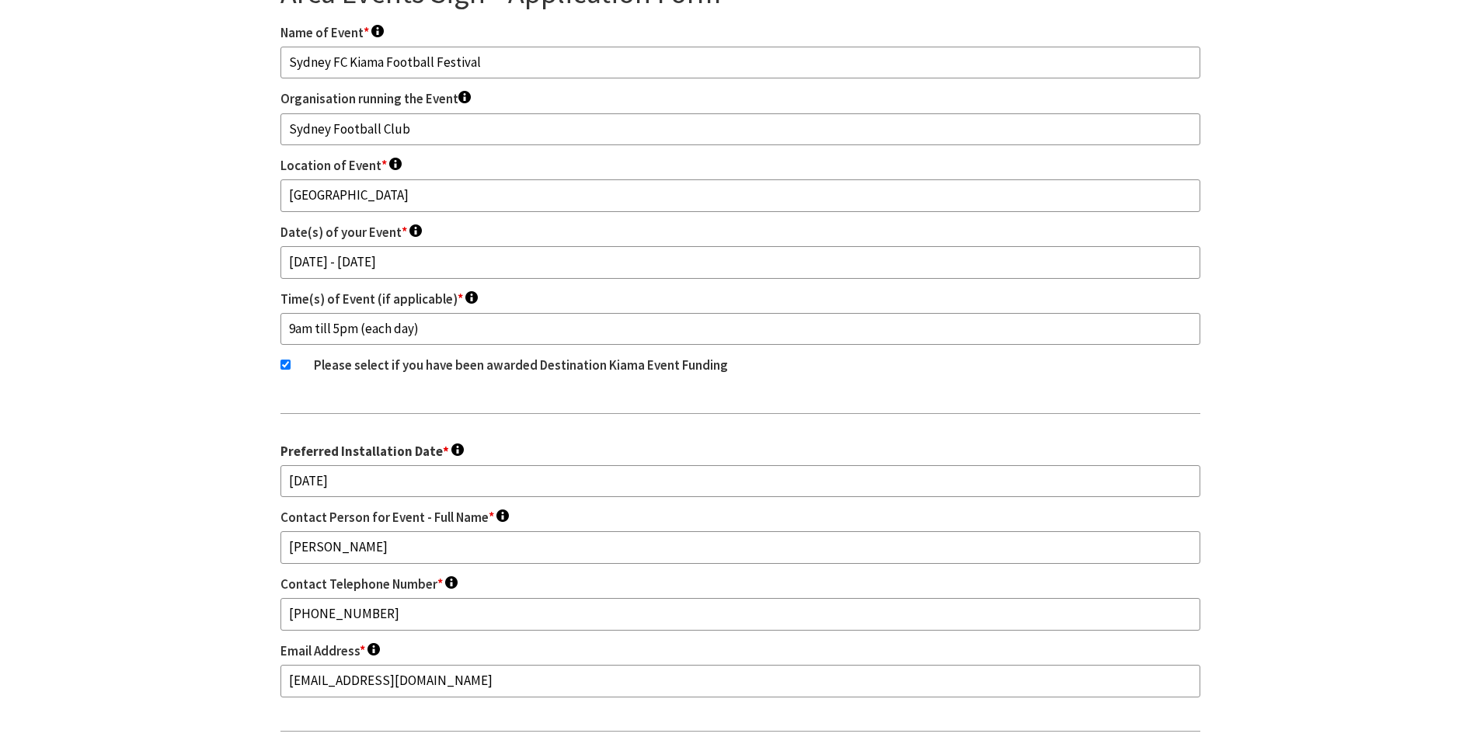
scroll to position [1723, 0]
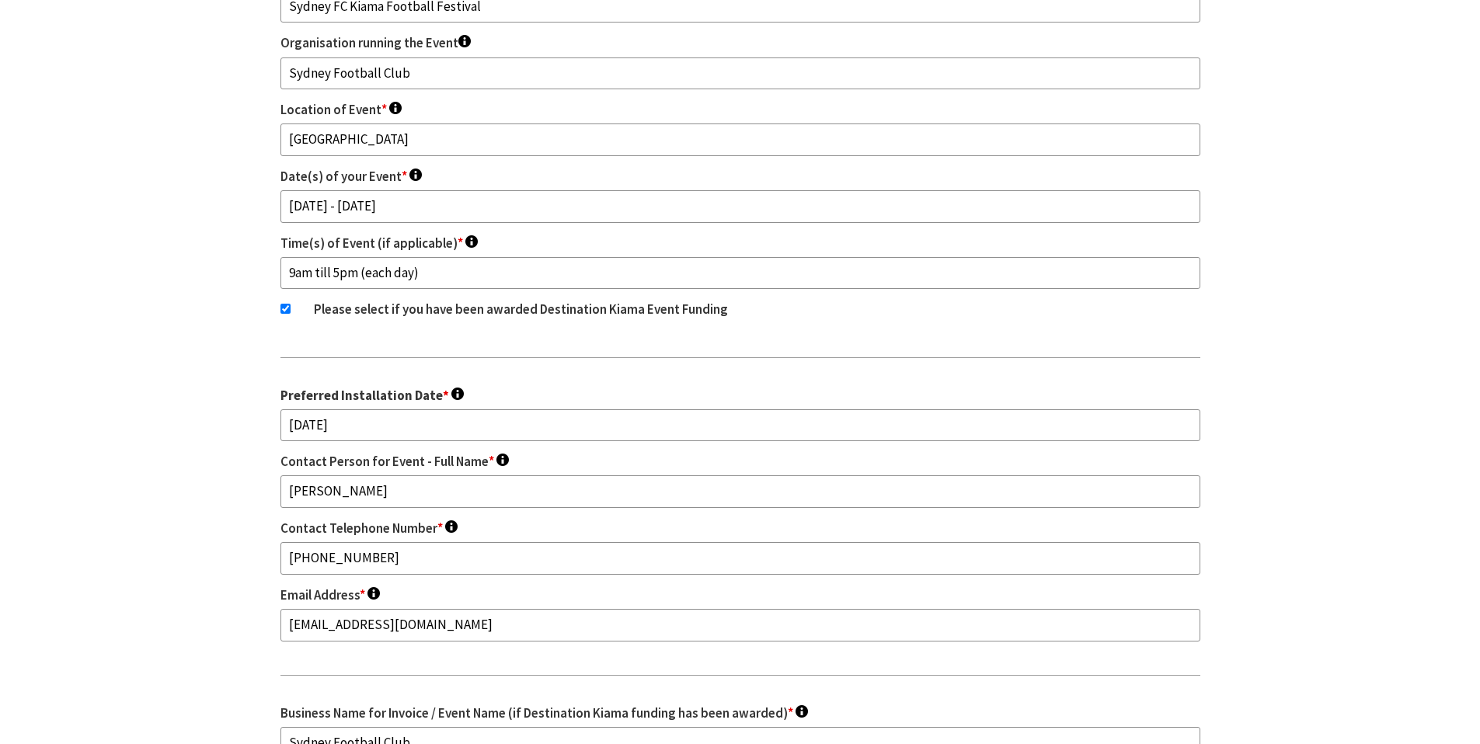
click at [392, 337] on div "Name of Event * To appear on your signs. Sydney FC Kiama Football Festival Orga…" at bounding box center [740, 566] width 920 height 1198
click at [394, 328] on body "Skip to main content .fav-qpwo{stroke-linecap:round;stroke-linejoin:round;strok…" at bounding box center [740, 20] width 1480 height 3486
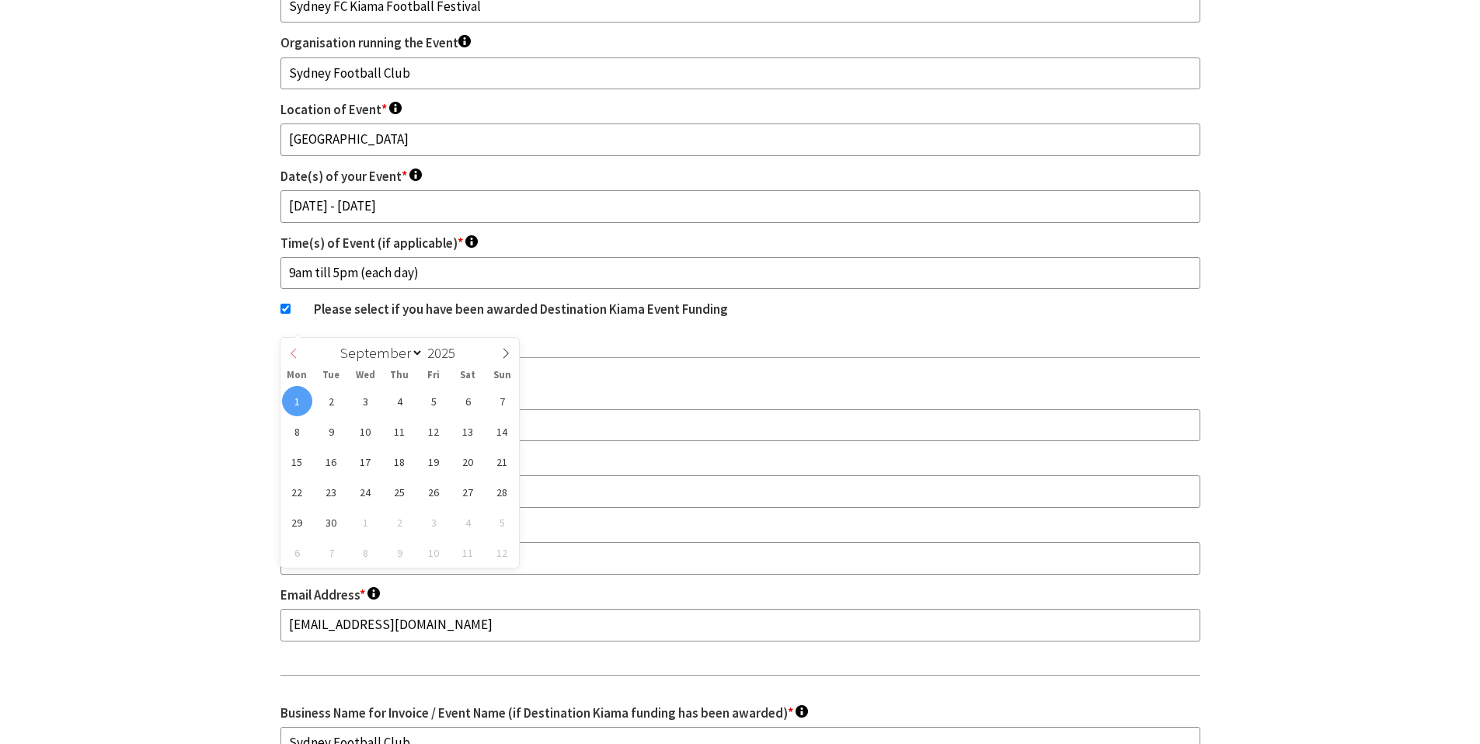
click at [292, 357] on icon at bounding box center [293, 353] width 11 height 11
click at [498, 348] on span at bounding box center [506, 351] width 26 height 26
select select "8"
click at [305, 430] on span "8" at bounding box center [297, 431] width 30 height 30
type input "[DATE]"
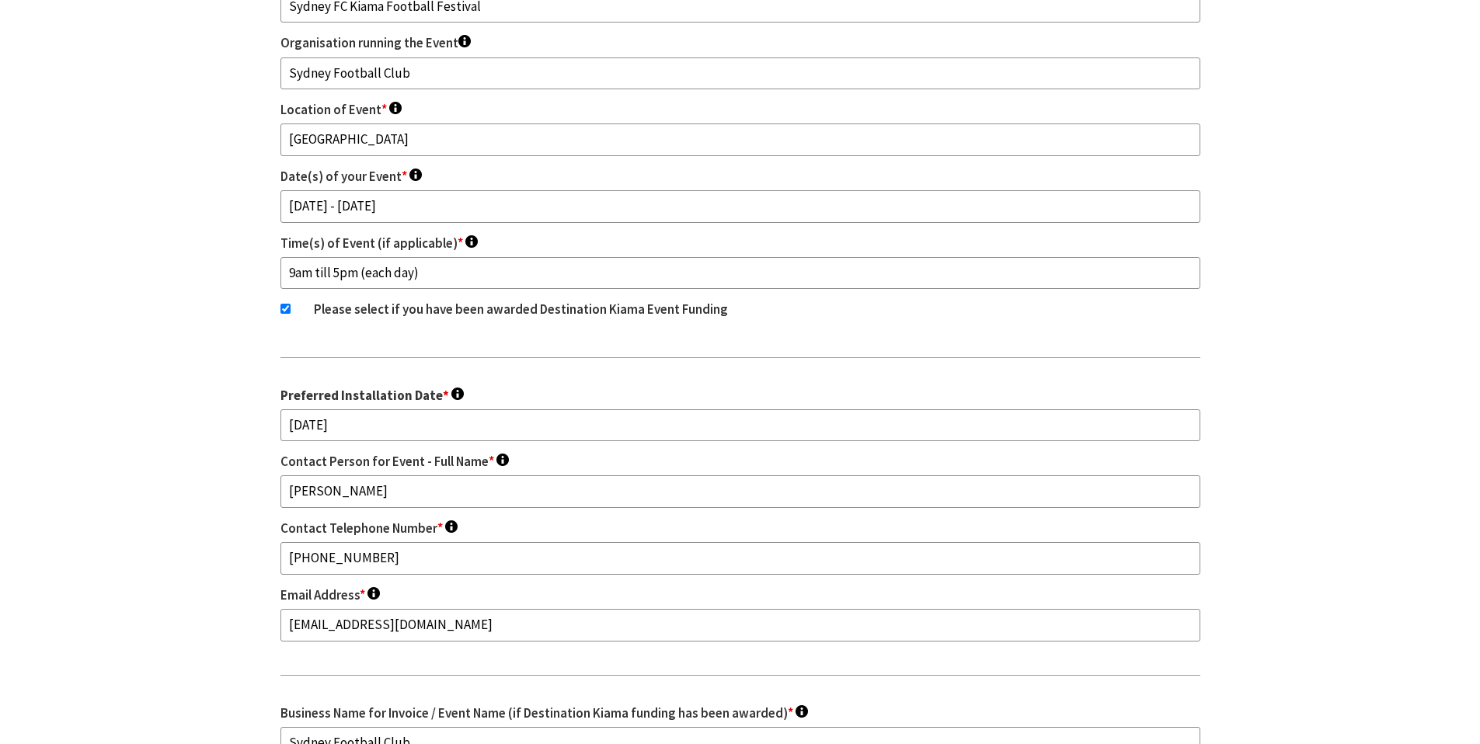
click at [317, 409] on input "[DATE]" at bounding box center [740, 425] width 920 height 33
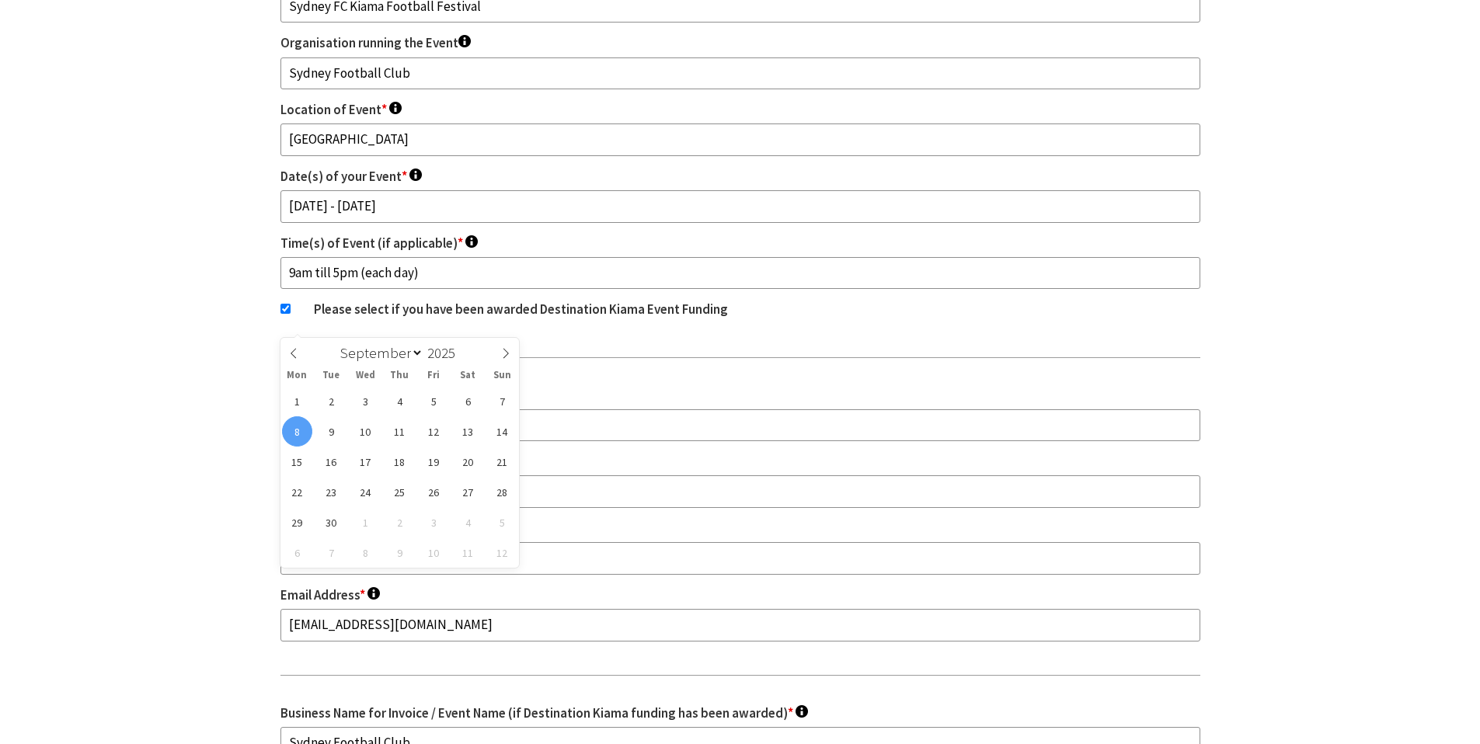
click at [301, 433] on span "8" at bounding box center [297, 431] width 30 height 30
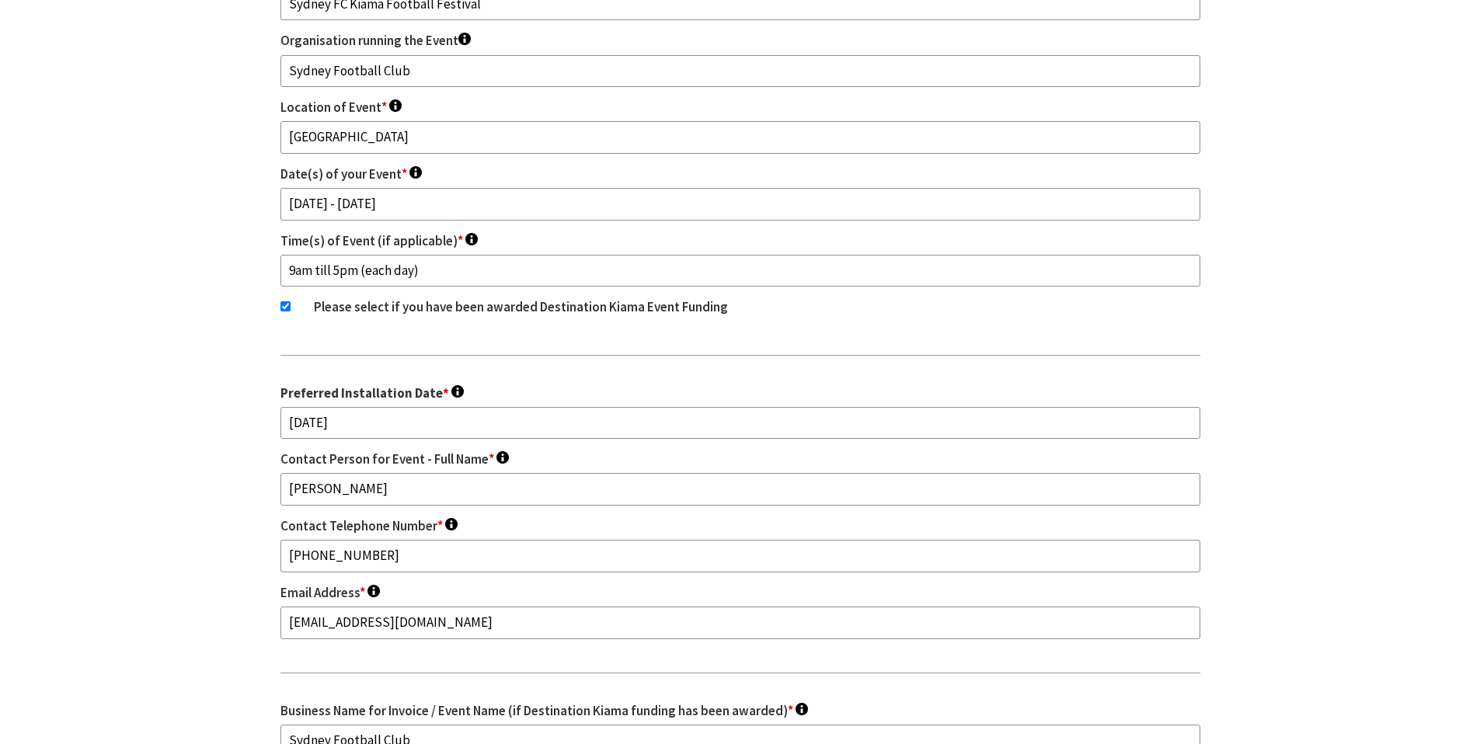
scroll to position [1726, 0]
drag, startPoint x: 423, startPoint y: 443, endPoint x: 132, endPoint y: 461, distance: 291.1
click at [132, 461] on section "Area Events Sign - Application Form Fields marked with an <span class="ninja-fo…" at bounding box center [740, 529] width 1480 height 1370
click at [191, 459] on section "Area Events Sign - Application Form Fields marked with an <span class="ninja-fo…" at bounding box center [740, 529] width 1480 height 1370
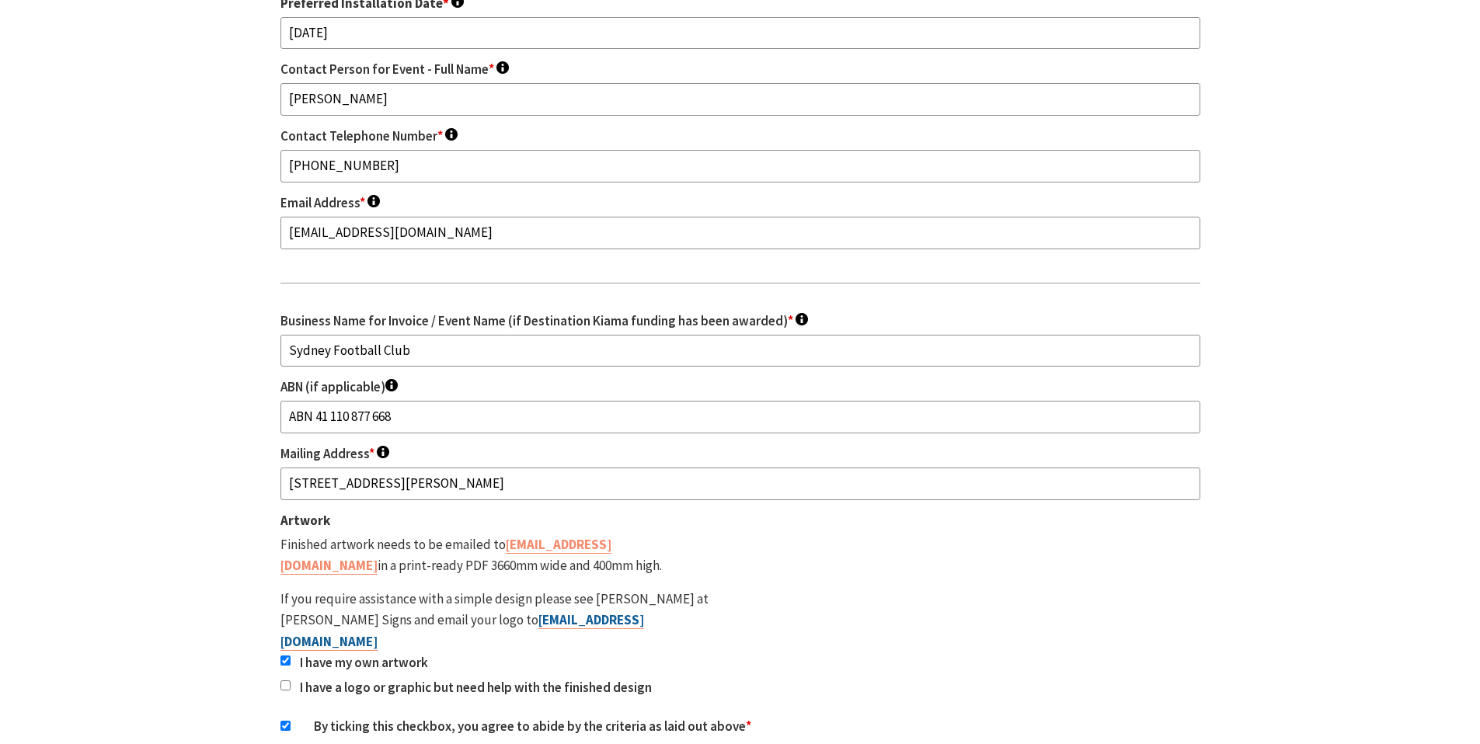
scroll to position [2155, 0]
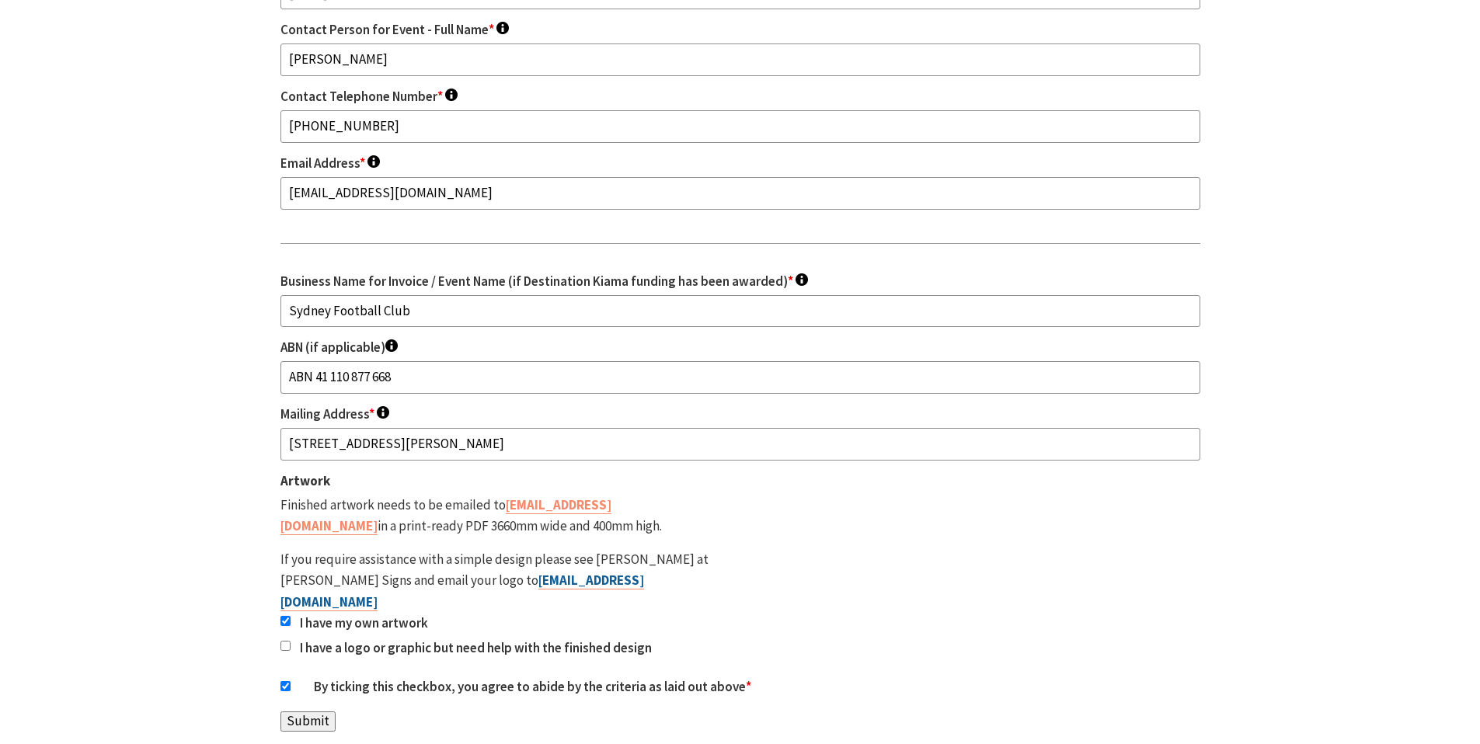
drag, startPoint x: 349, startPoint y: 421, endPoint x: 576, endPoint y: 423, distance: 227.6
click at [576, 495] on p "Finished artwork needs to be emailed to [EMAIL_ADDRESS][DOMAIN_NAME] in a print…" at bounding box center [494, 516] width 429 height 42
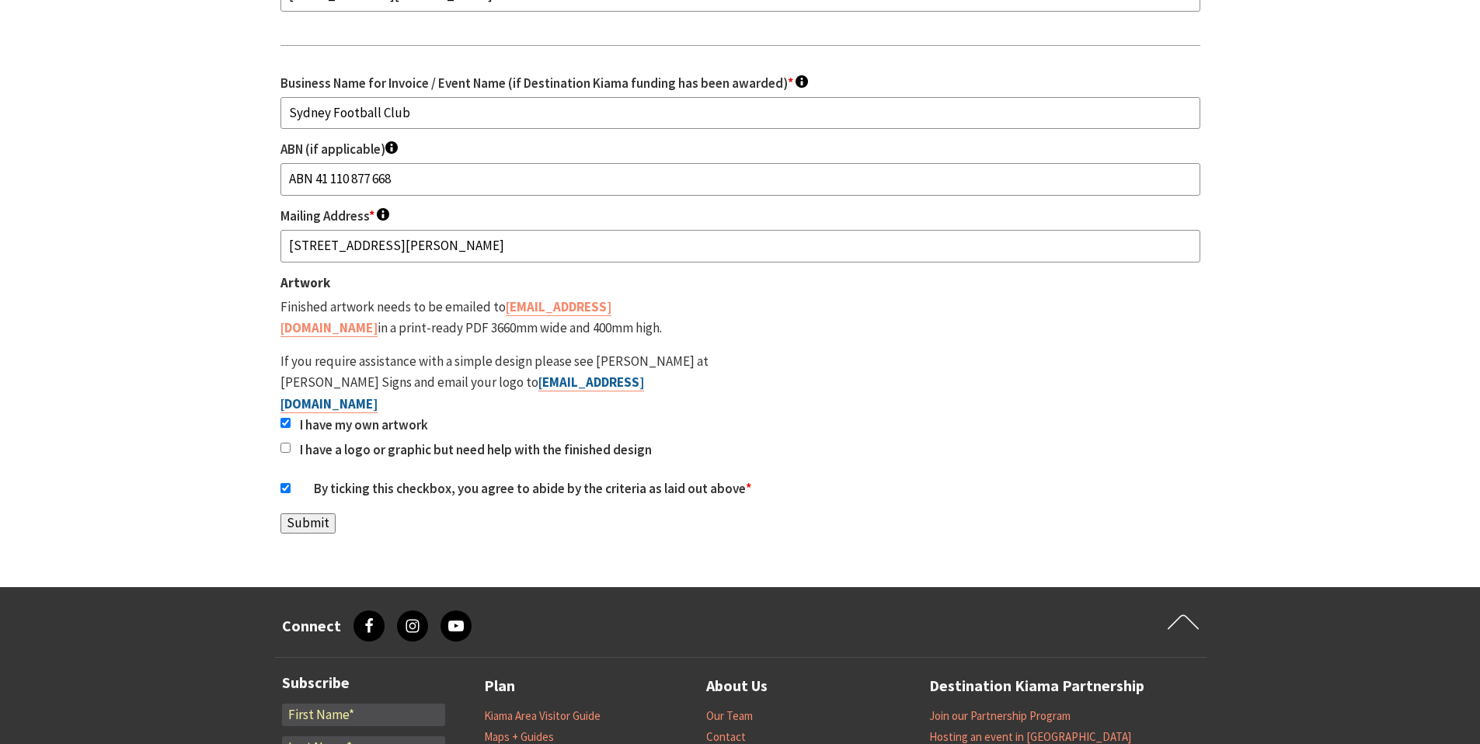
scroll to position [2293, 0]
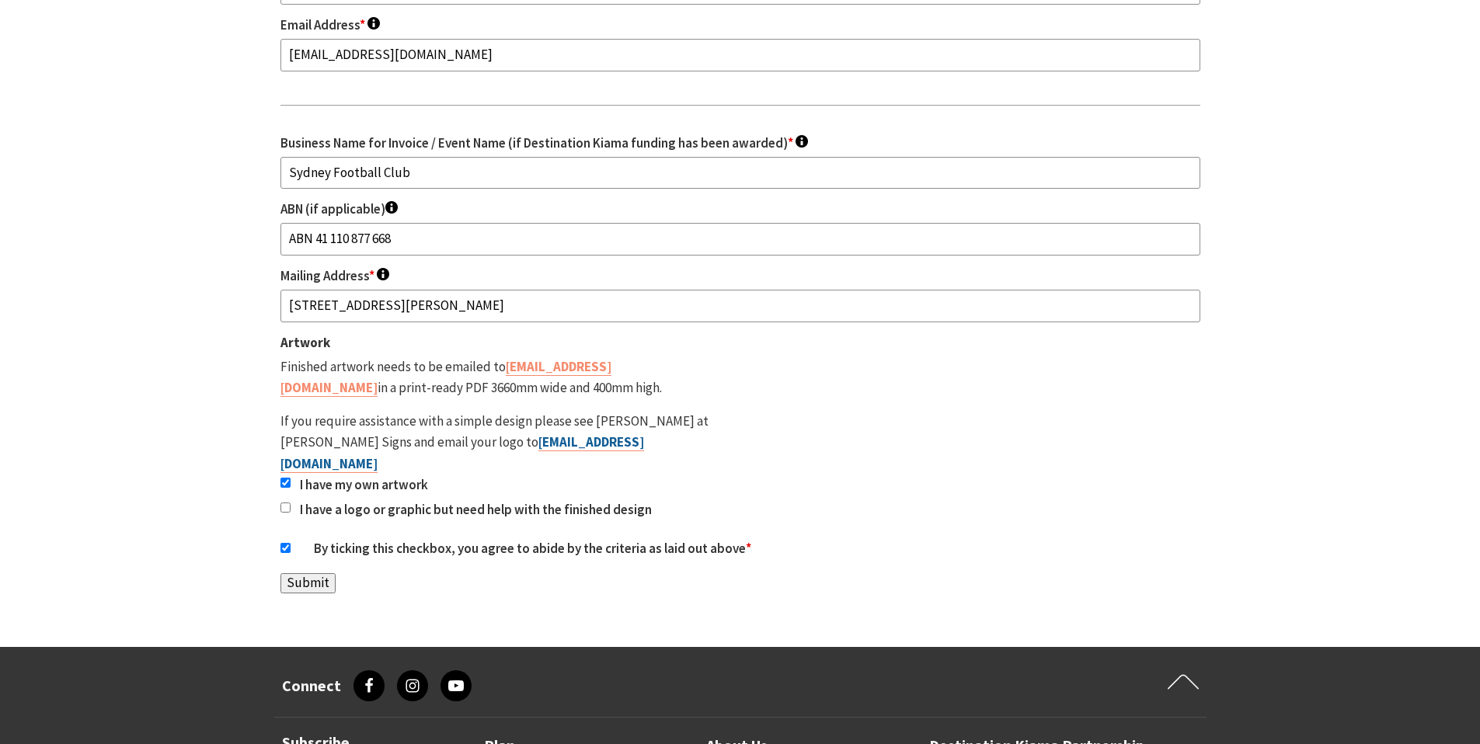
click at [321, 573] on input "Submit" at bounding box center [307, 583] width 55 height 20
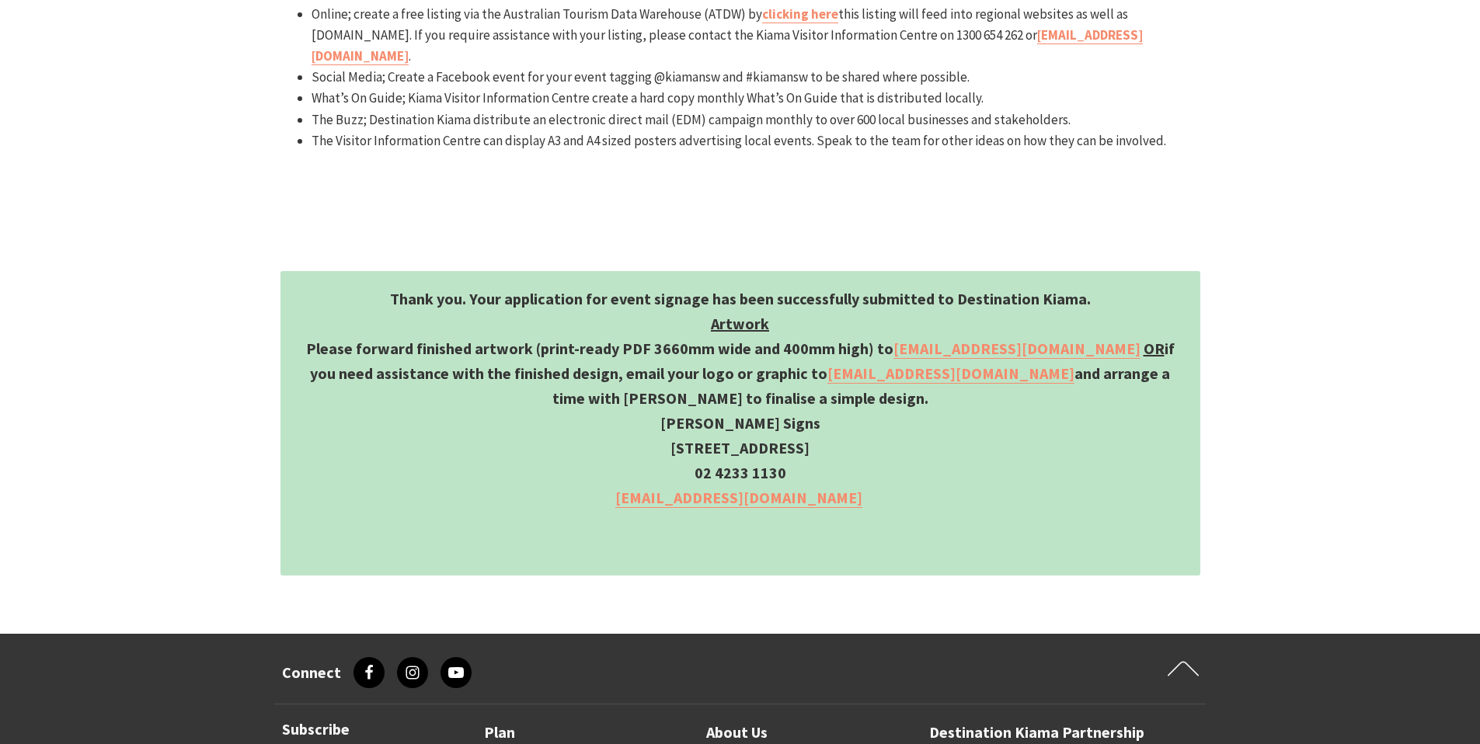
scroll to position [1341, 0]
click at [535, 337] on p "Please forward finished artwork (print-ready PDF 3660mm wide and 400mm high) to…" at bounding box center [740, 374] width 889 height 75
copy link "[EMAIL_ADDRESS][DOMAIN_NAME]"
click at [1002, 437] on p "[STREET_ADDRESS]" at bounding box center [740, 449] width 889 height 25
drag, startPoint x: 659, startPoint y: 295, endPoint x: 862, endPoint y: 326, distance: 205.1
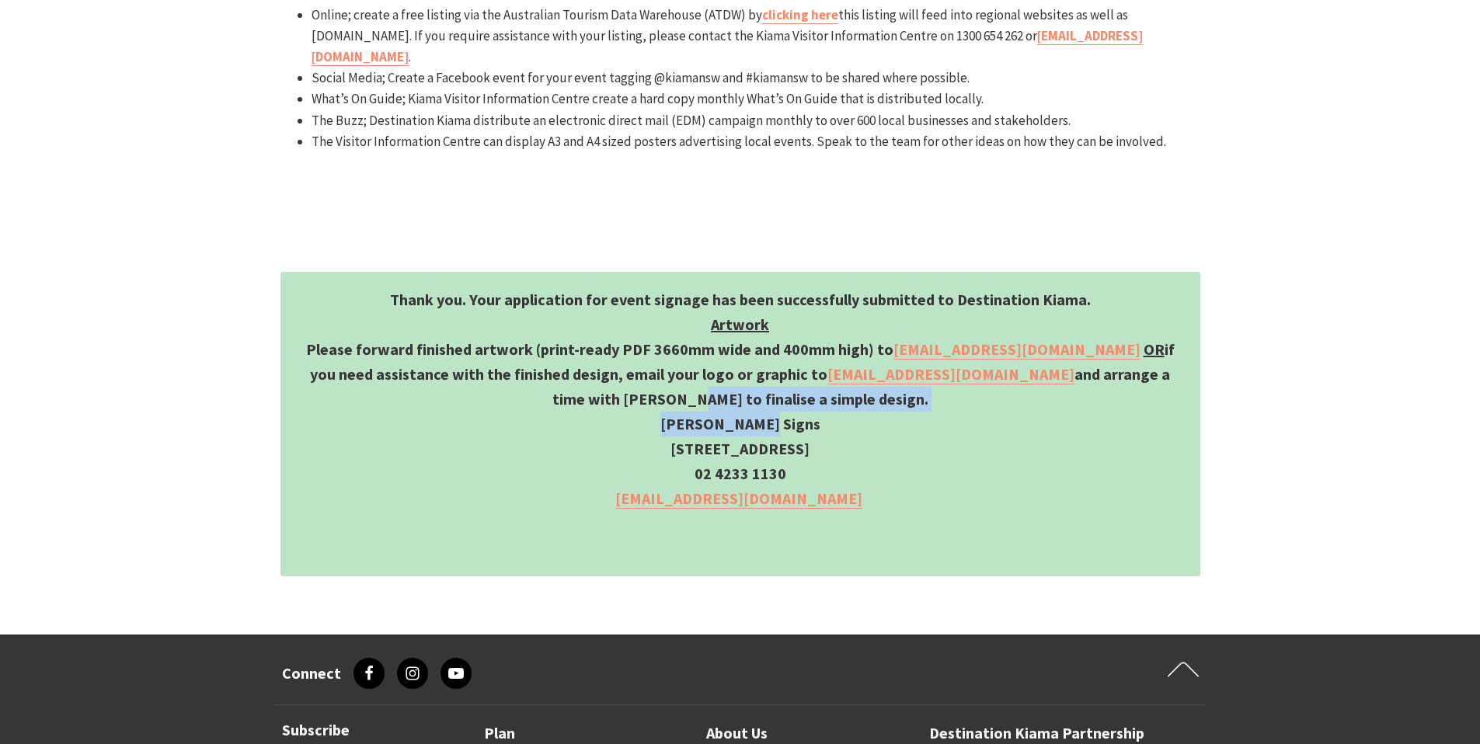
click at [862, 326] on div "Thank you. Your application for event signage has been successfully submitted t…" at bounding box center [740, 424] width 920 height 305
click at [728, 437] on p "[STREET_ADDRESS]" at bounding box center [740, 449] width 889 height 25
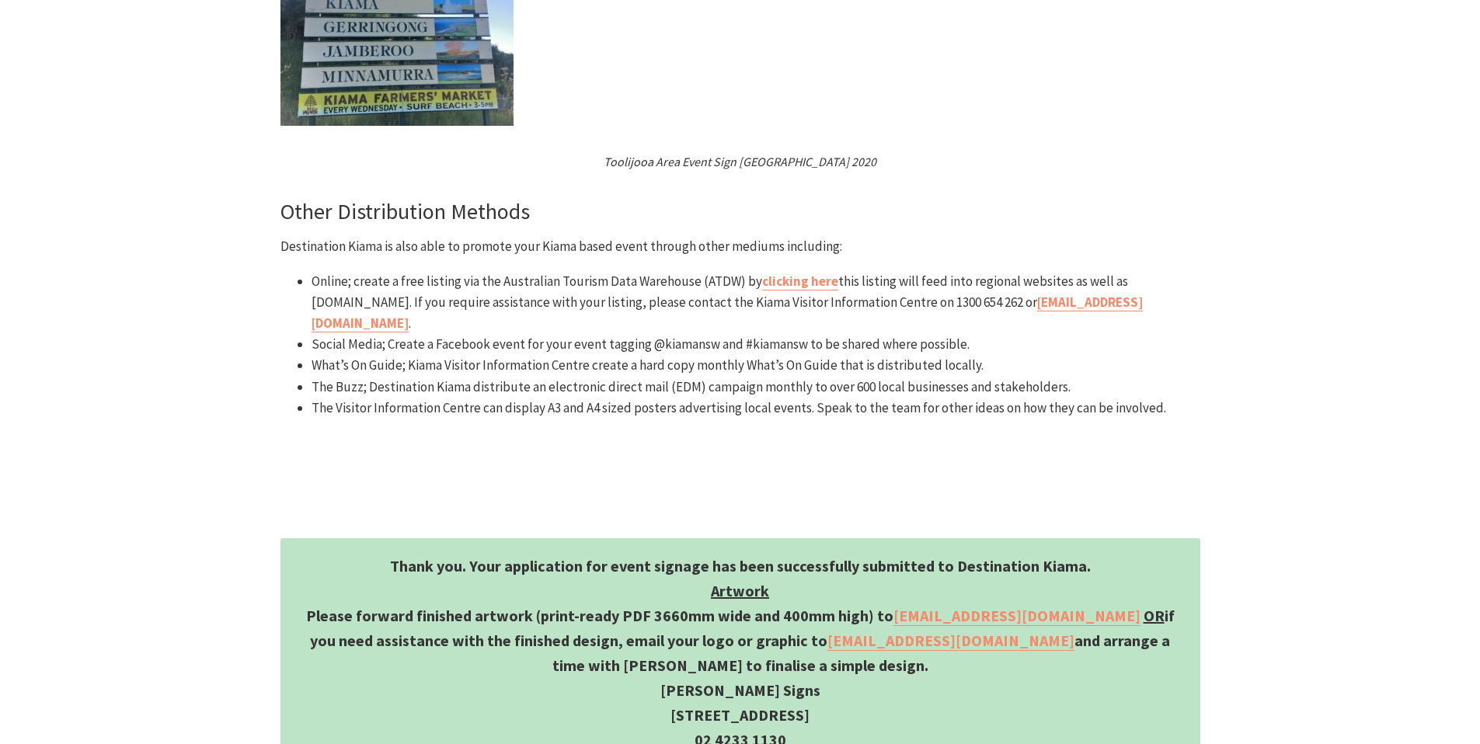
scroll to position [1091, 0]
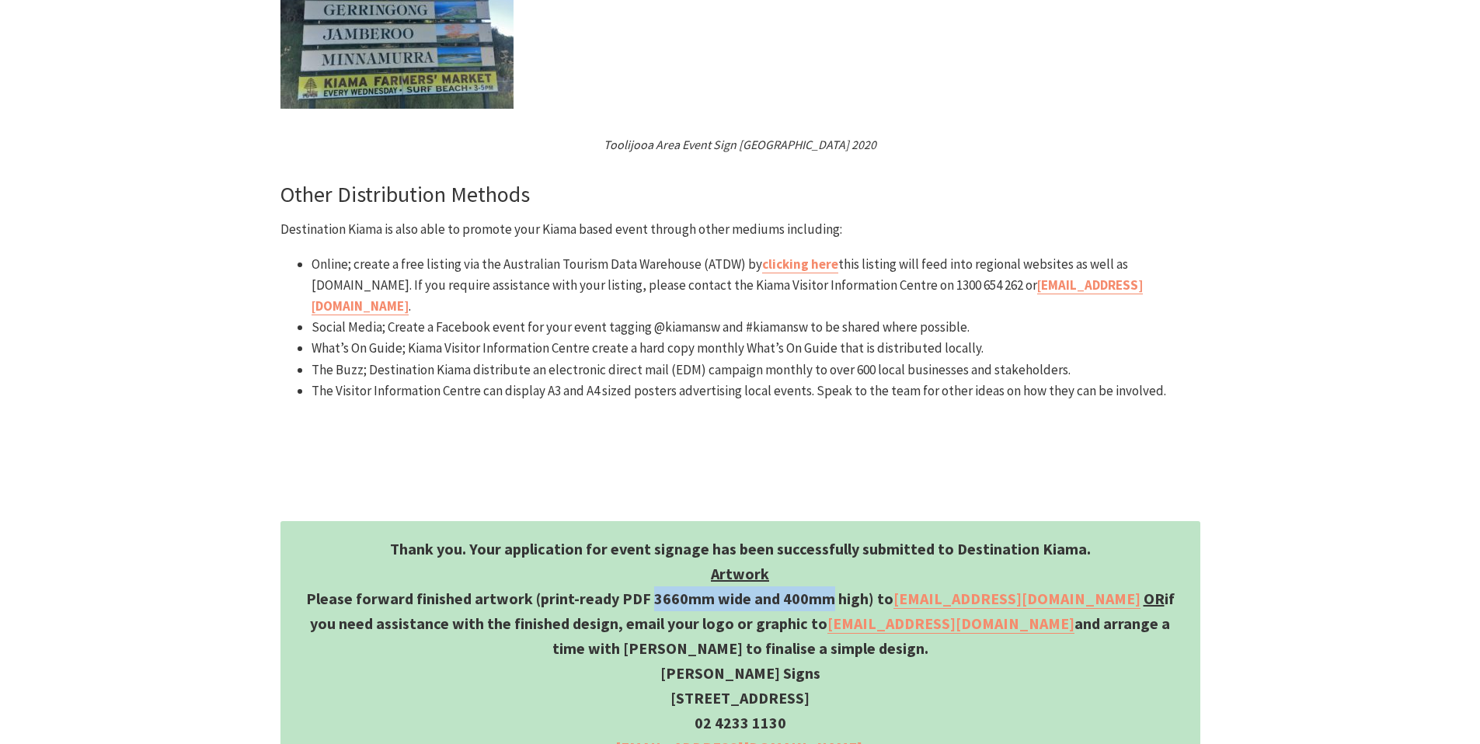
drag, startPoint x: 644, startPoint y: 494, endPoint x: 824, endPoint y: 490, distance: 180.3
click at [824, 587] on p "Please forward finished artwork (print-ready PDF 3660mm wide and 400mm high) to…" at bounding box center [740, 624] width 889 height 75
copy p "3660mm wide and 400mm"
